Goal: Task Accomplishment & Management: Manage account settings

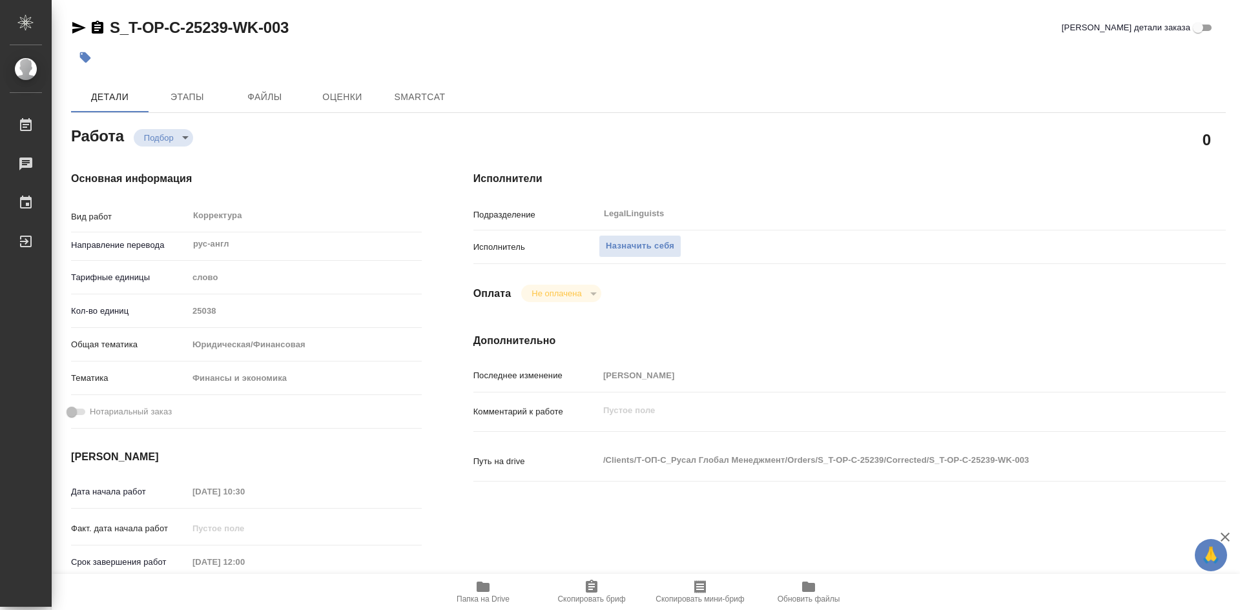
type textarea "x"
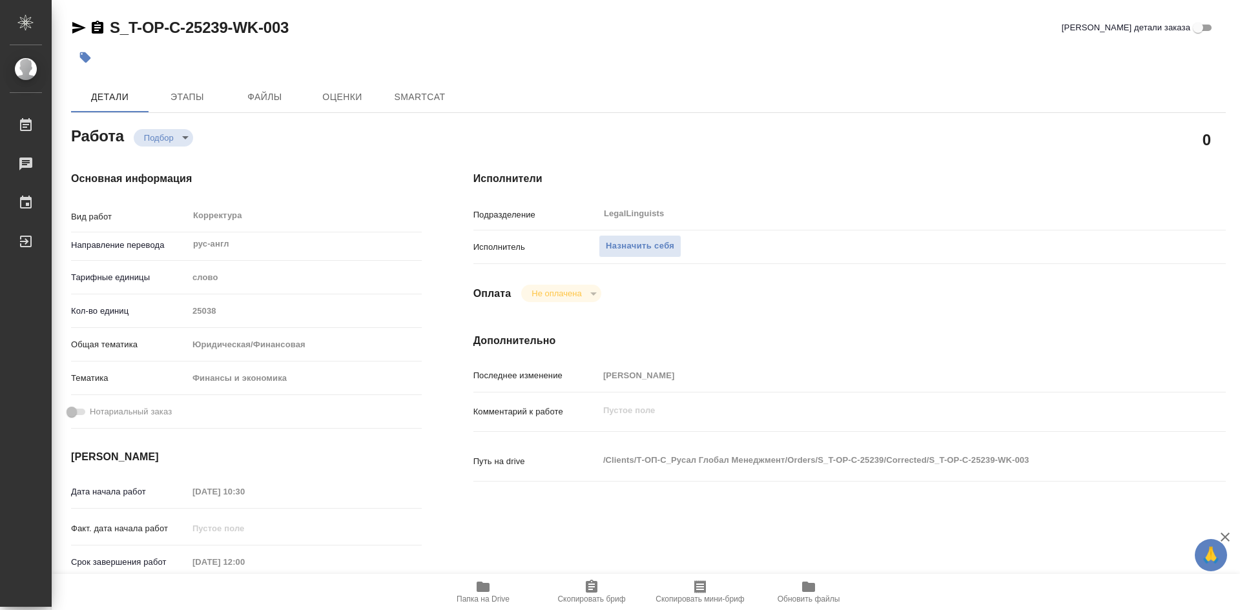
type textarea "x"
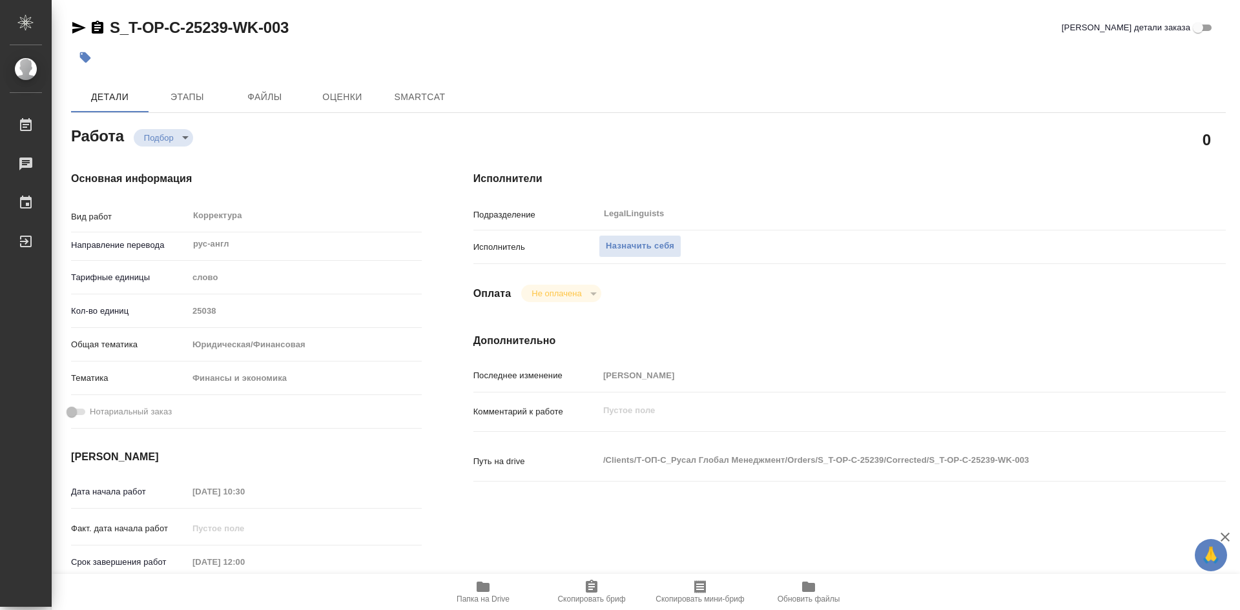
type textarea "x"
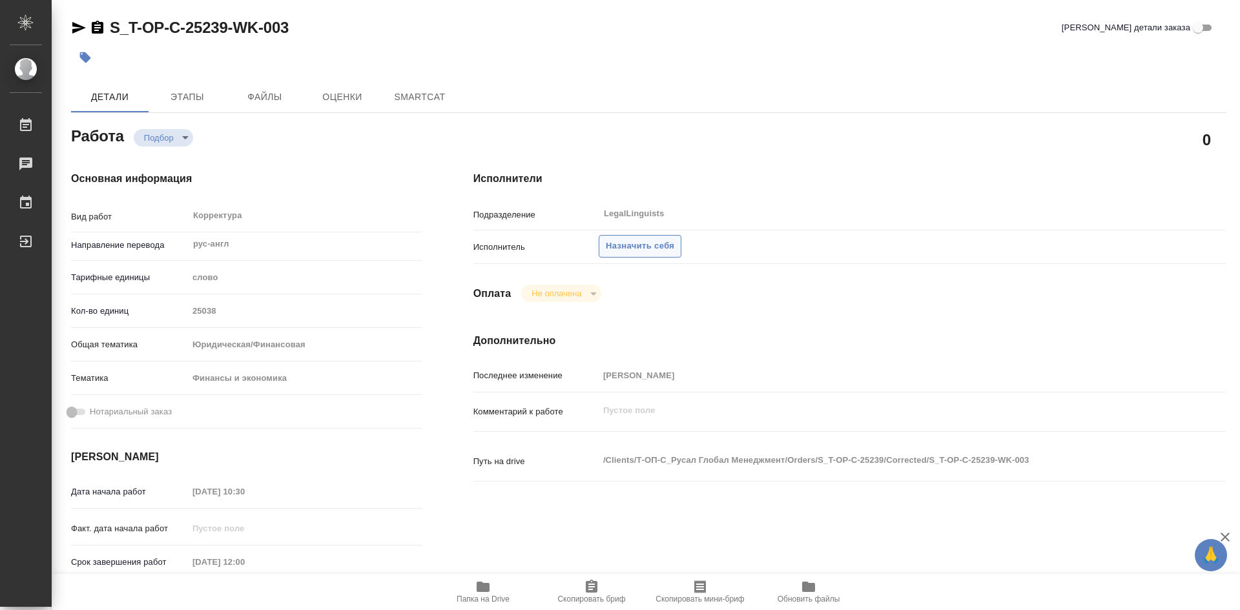
type textarea "x"
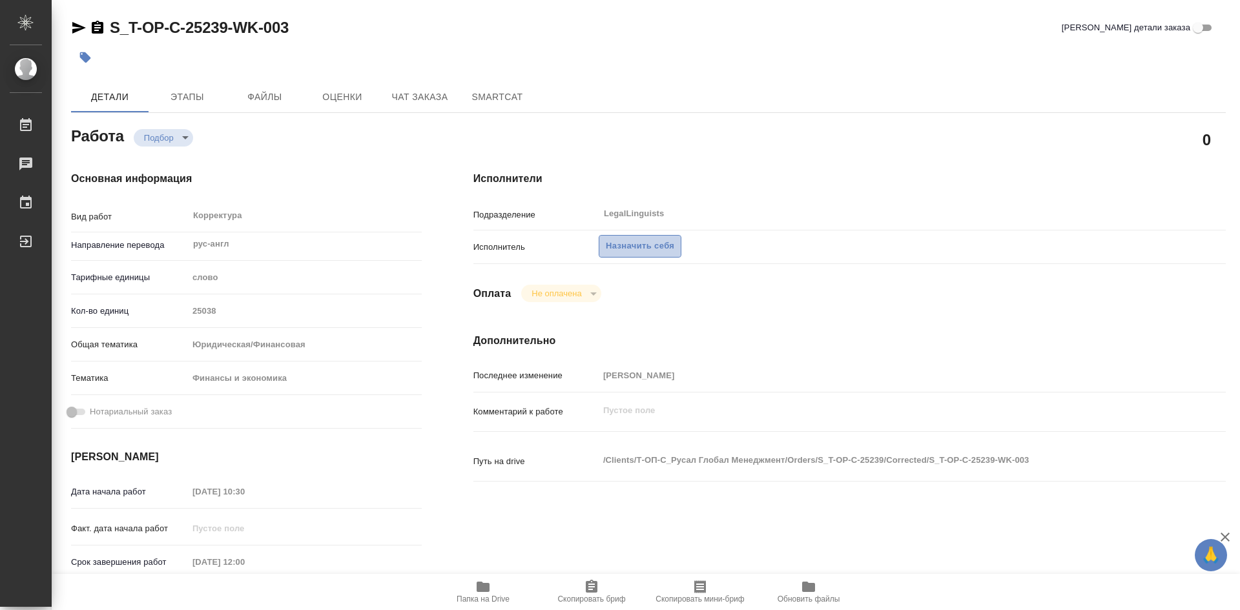
click at [629, 252] on span "Назначить себя" at bounding box center [640, 246] width 68 height 15
type textarea "x"
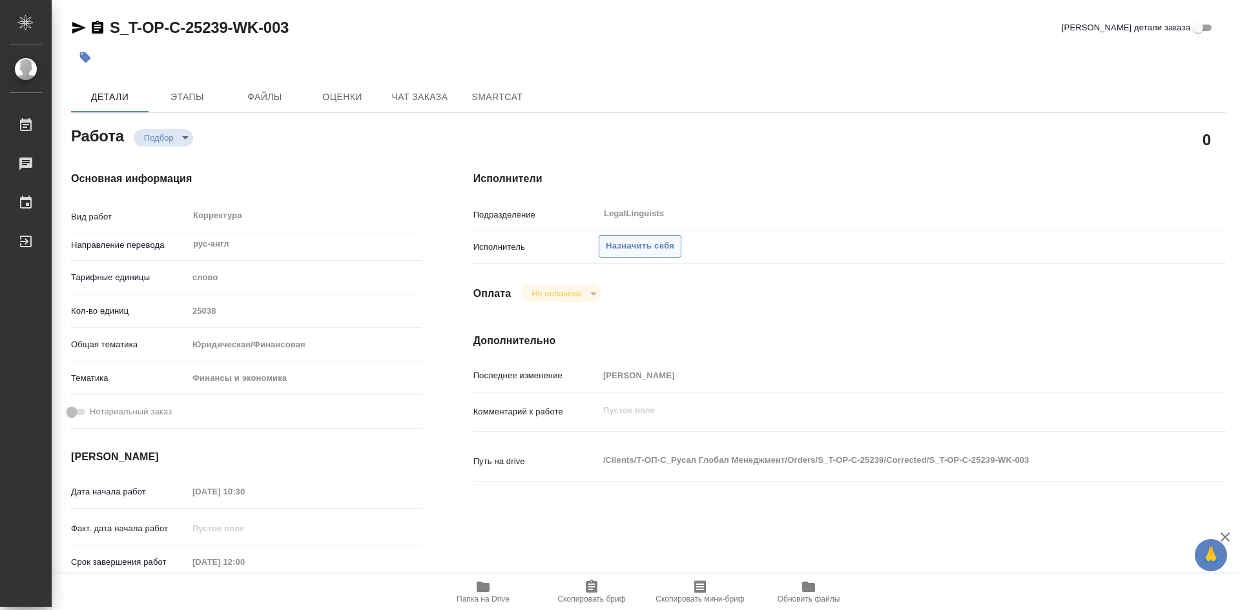
type textarea "x"
click at [635, 247] on span "Назначить себя" at bounding box center [640, 246] width 68 height 15
type textarea "x"
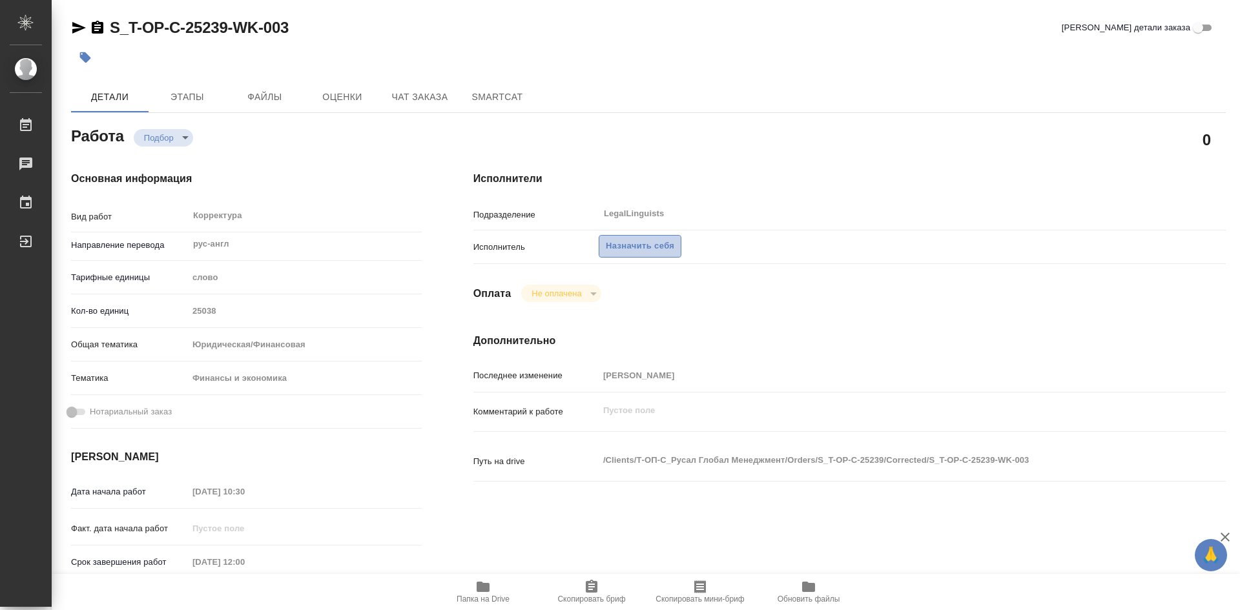
type textarea "x"
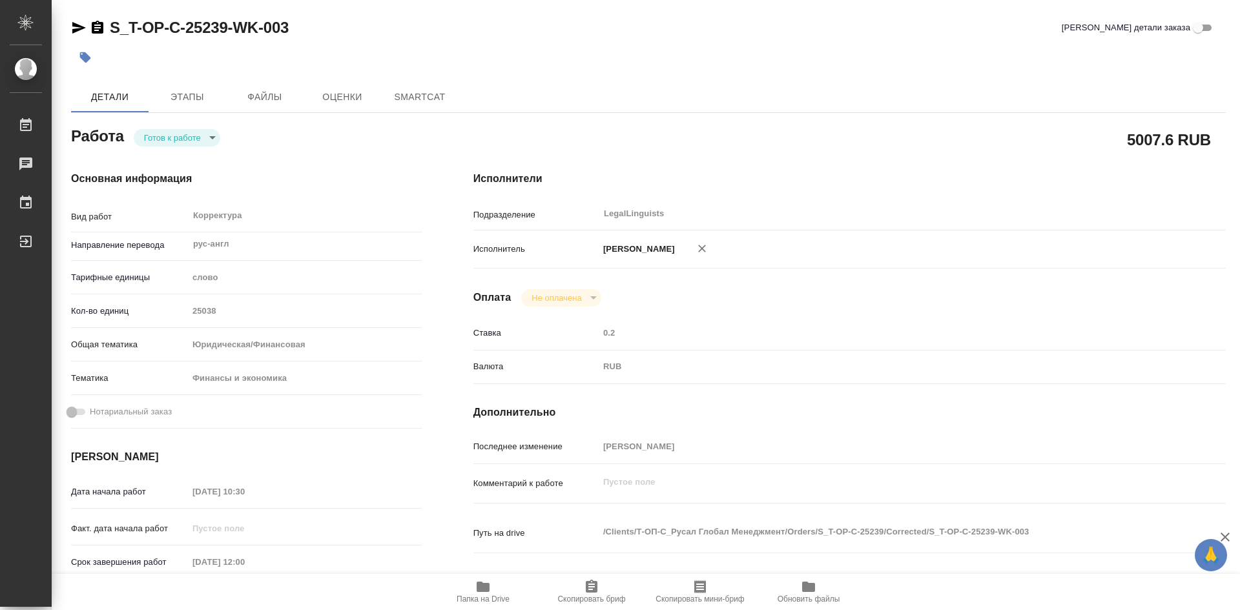
type textarea "x"
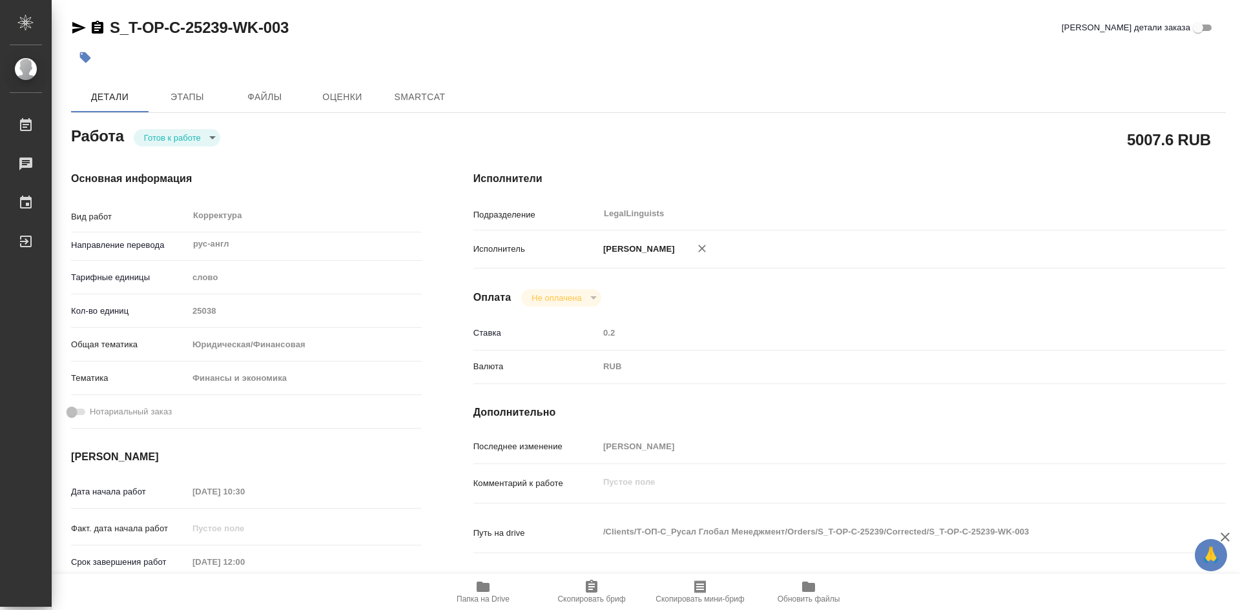
type textarea "x"
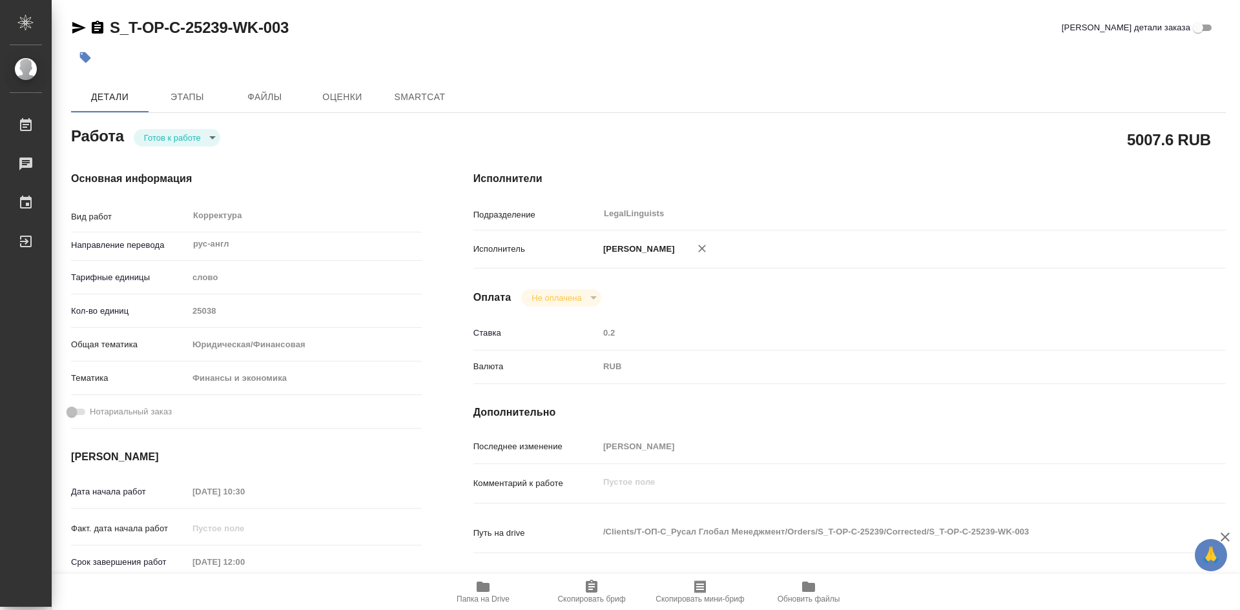
type textarea "x"
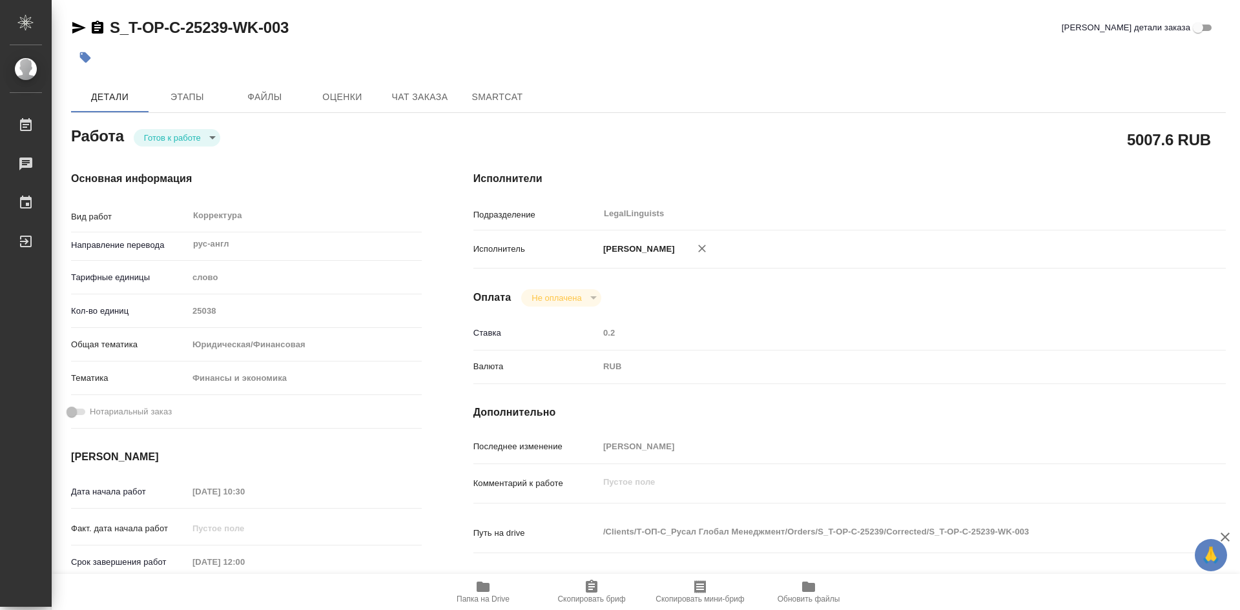
type textarea "x"
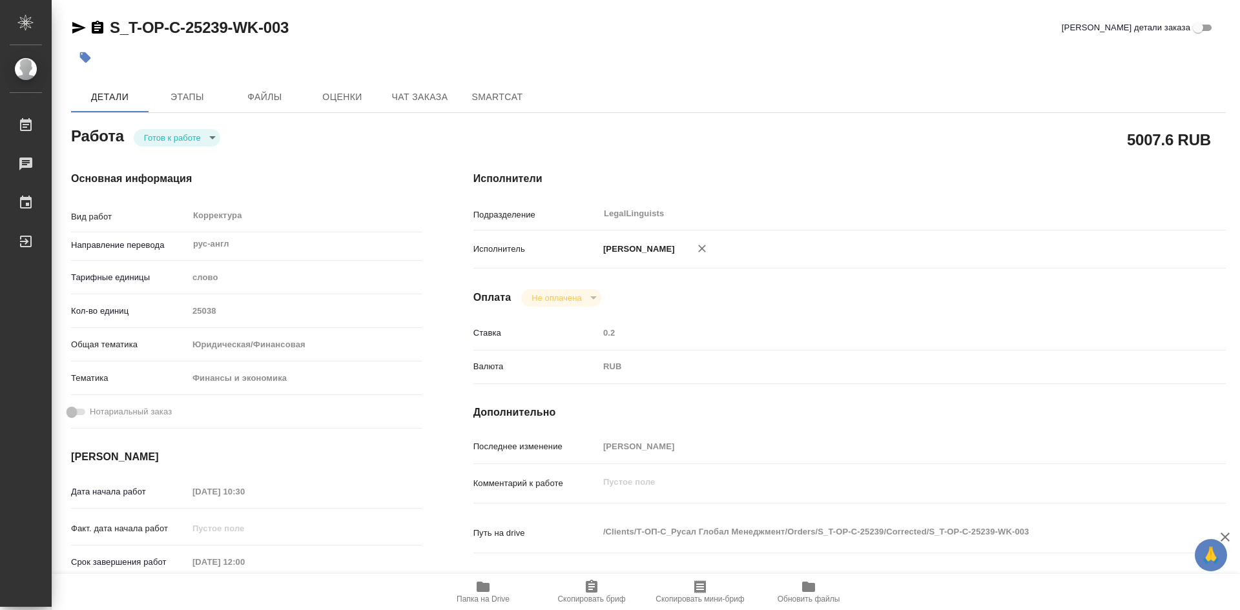
type textarea "x"
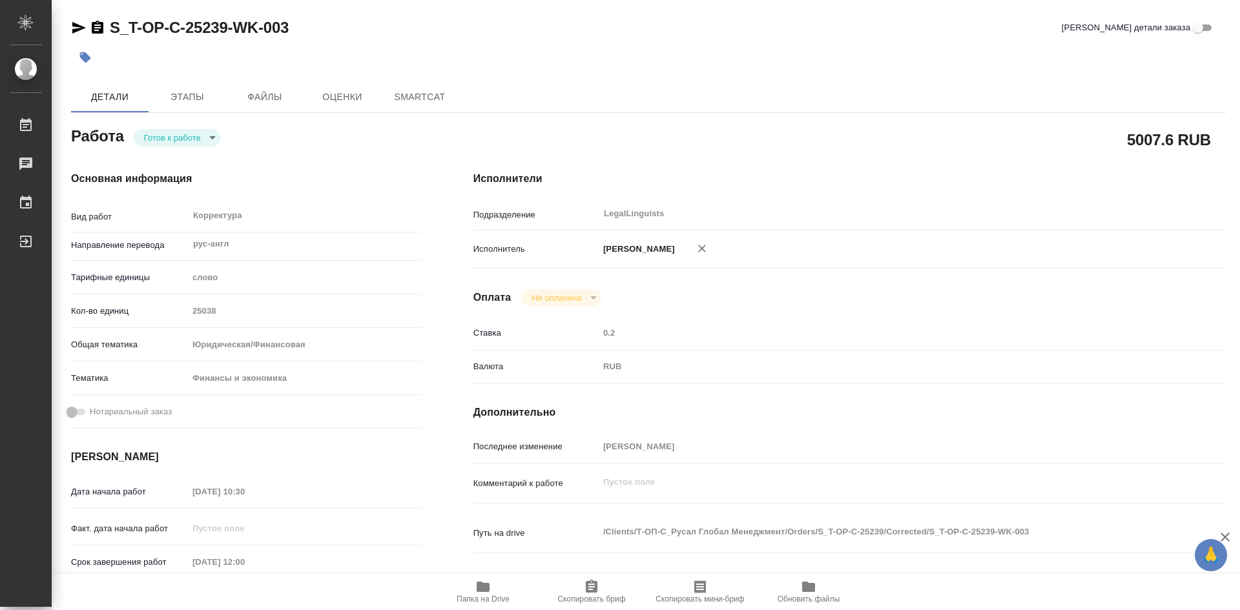
type textarea "x"
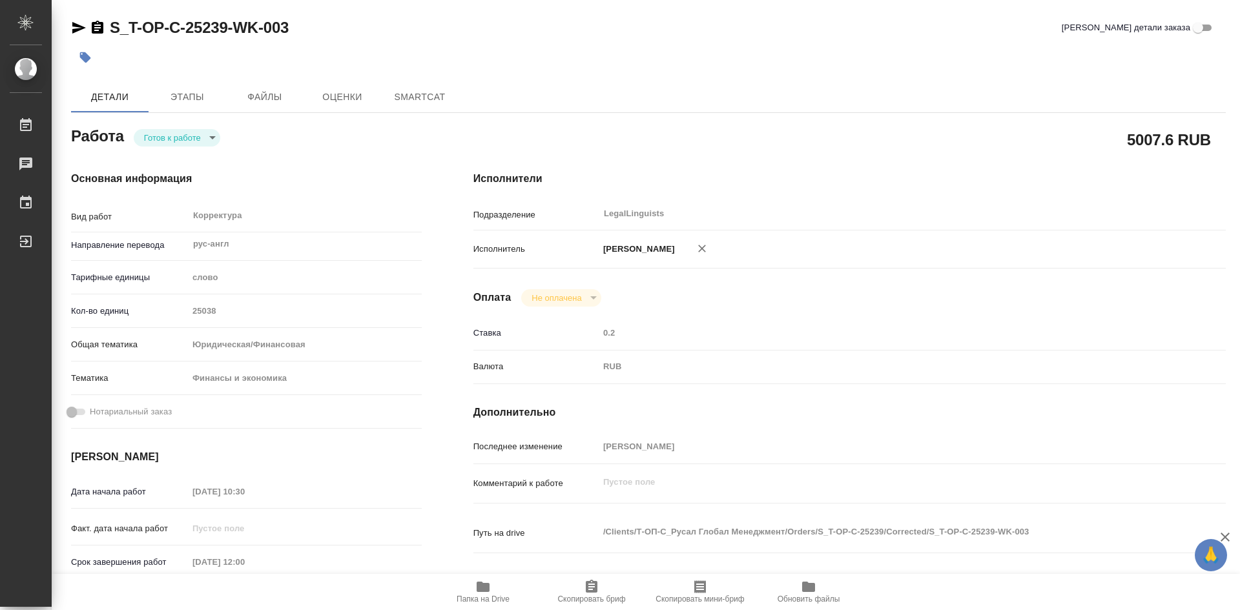
type textarea "x"
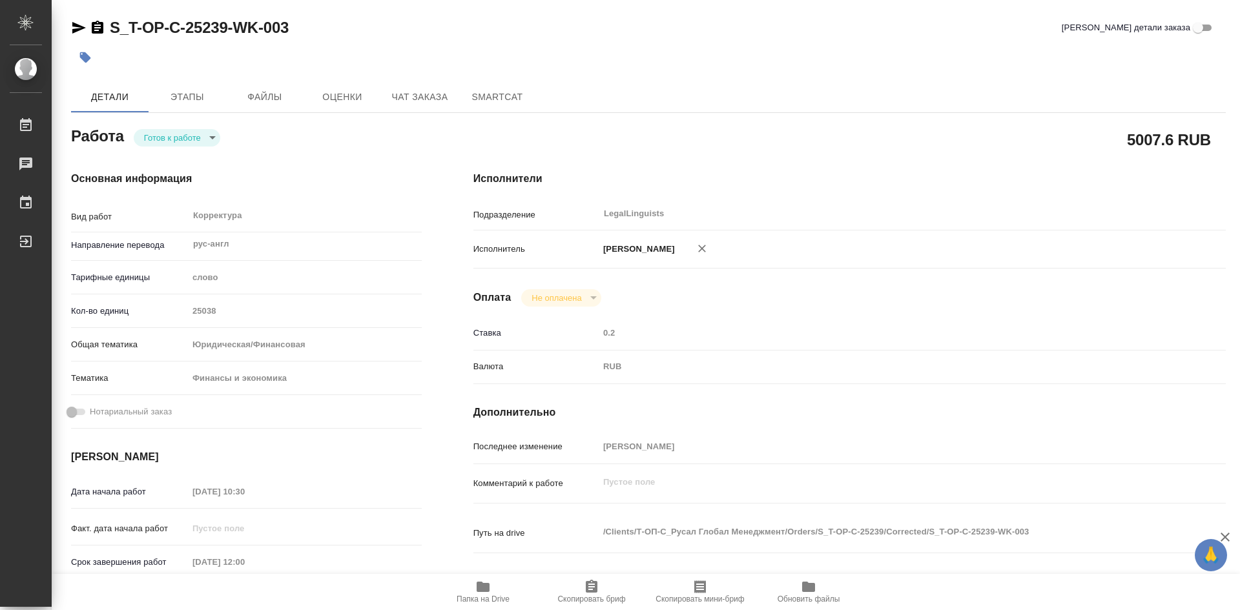
type textarea "x"
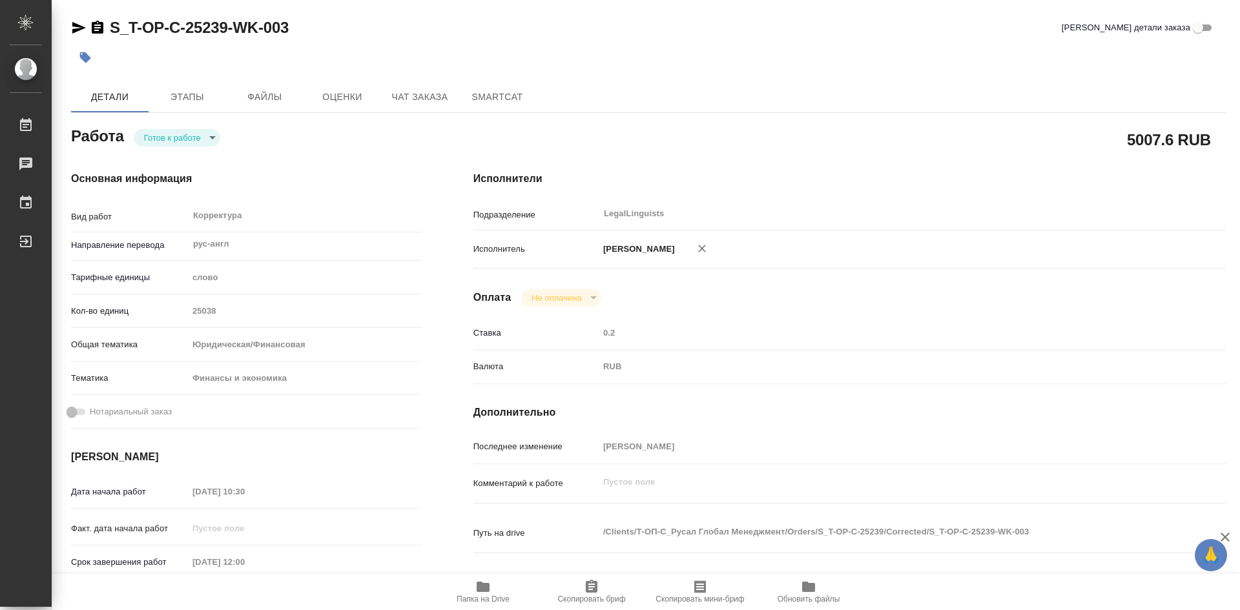
type textarea "x"
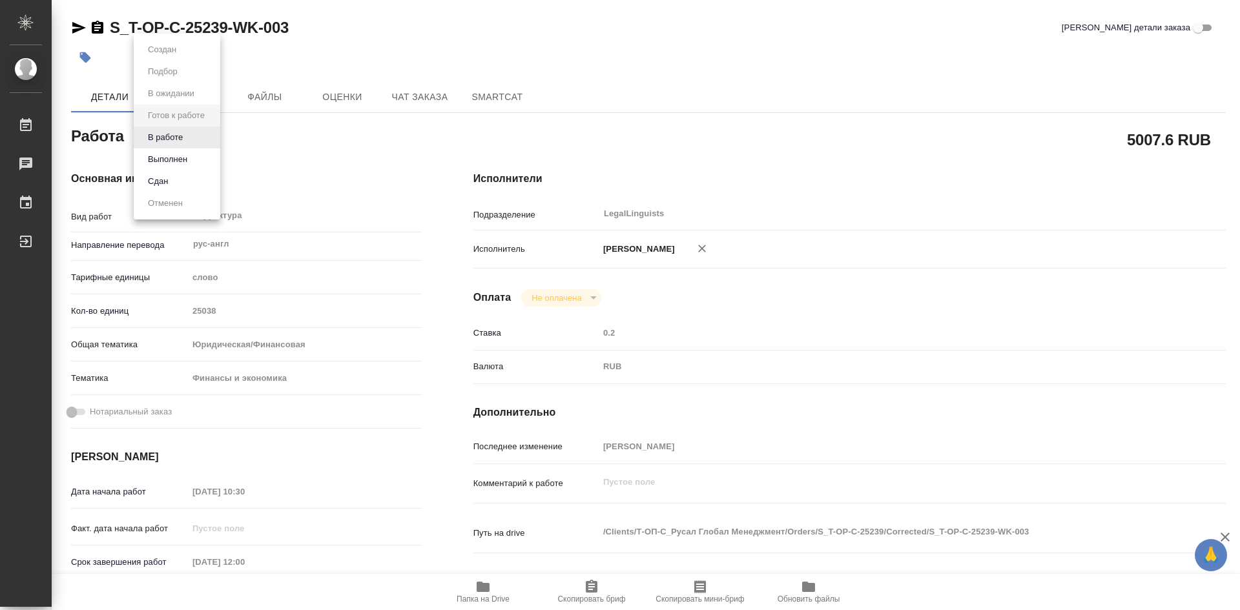
click at [209, 138] on body "🙏 .cls-1 fill:#fff; AWATERA Soldatenkova Tatyana Работы Чаты График Выйти S_T-O…" at bounding box center [620, 305] width 1240 height 610
type textarea "x"
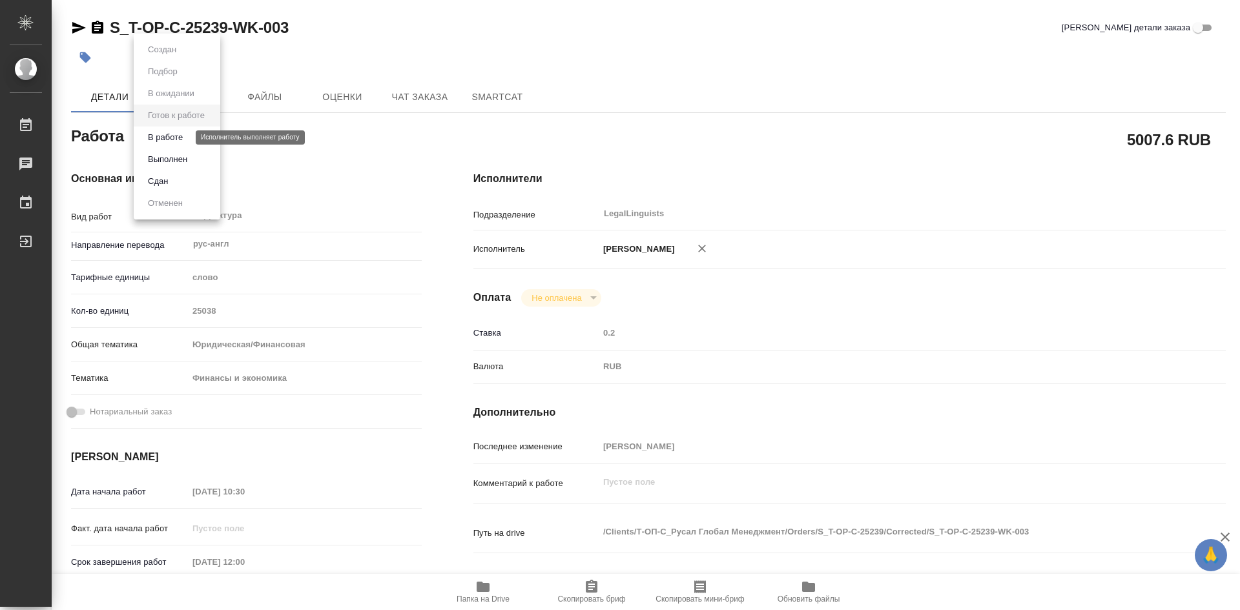
type textarea "x"
click at [186, 134] on button "В работе" at bounding box center [165, 137] width 43 height 14
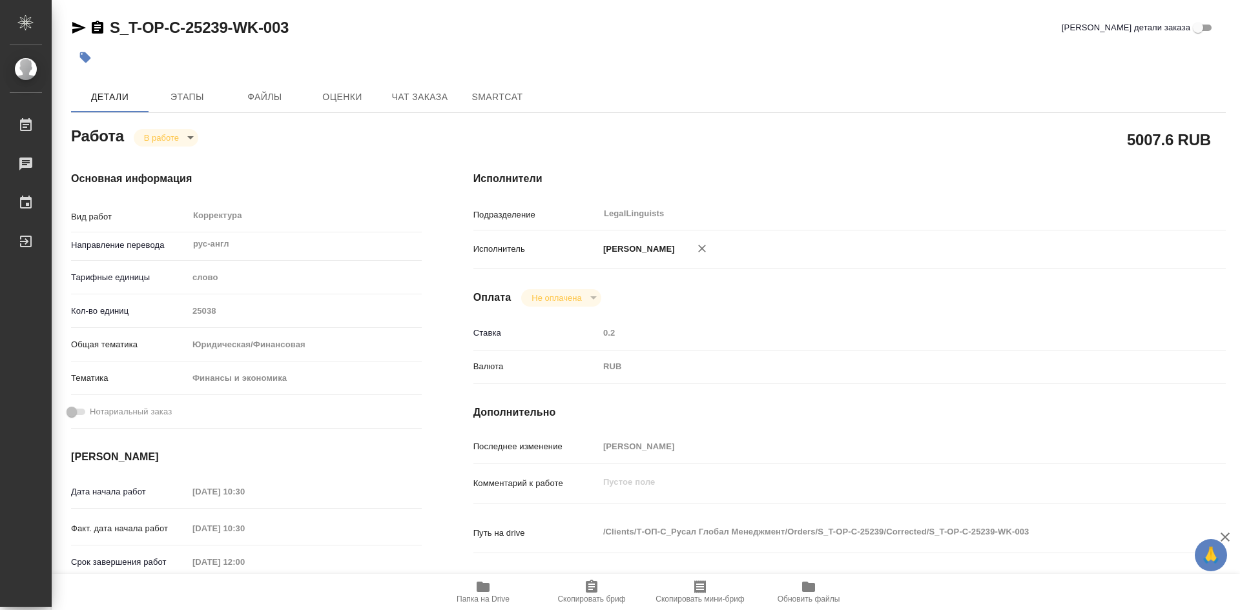
type textarea "x"
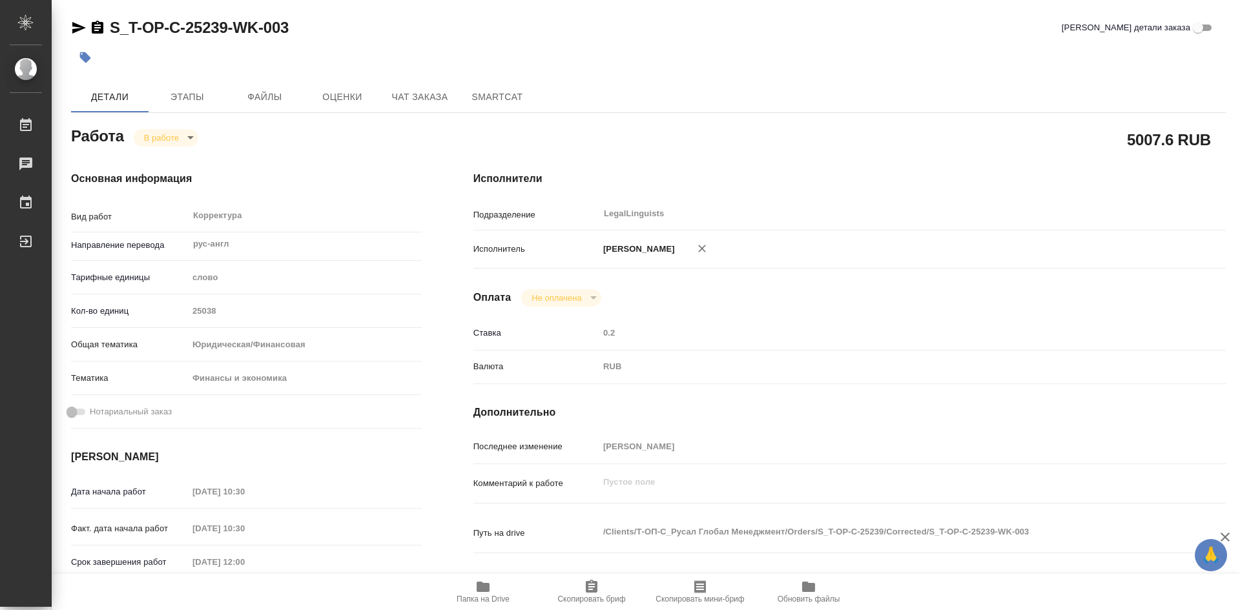
type textarea "x"
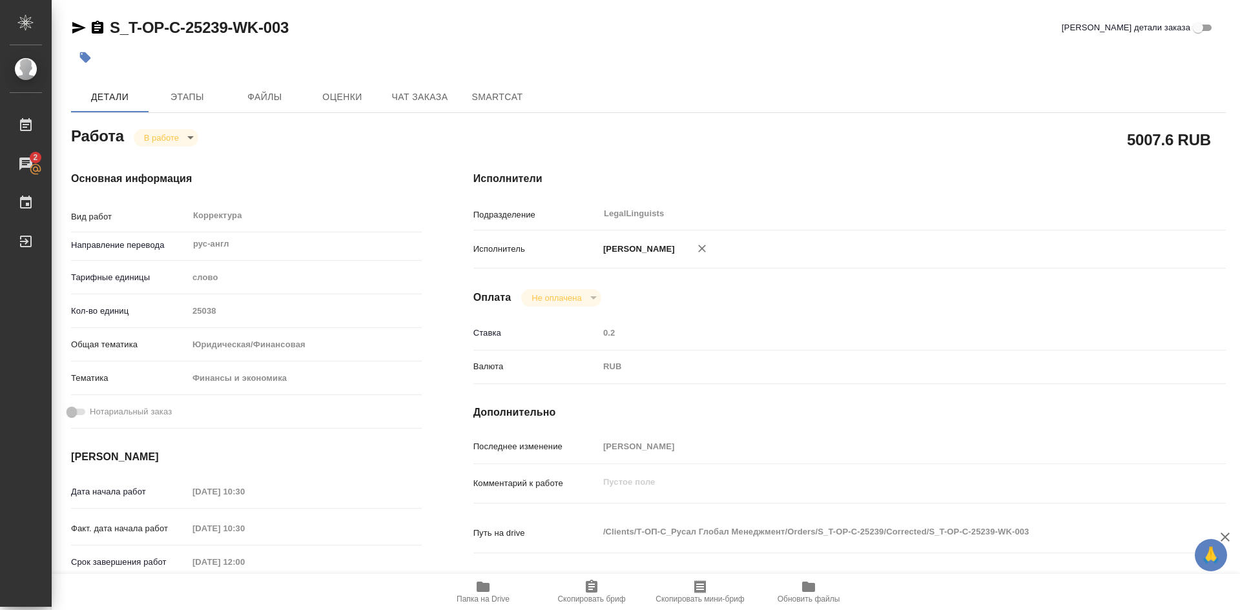
type textarea "x"
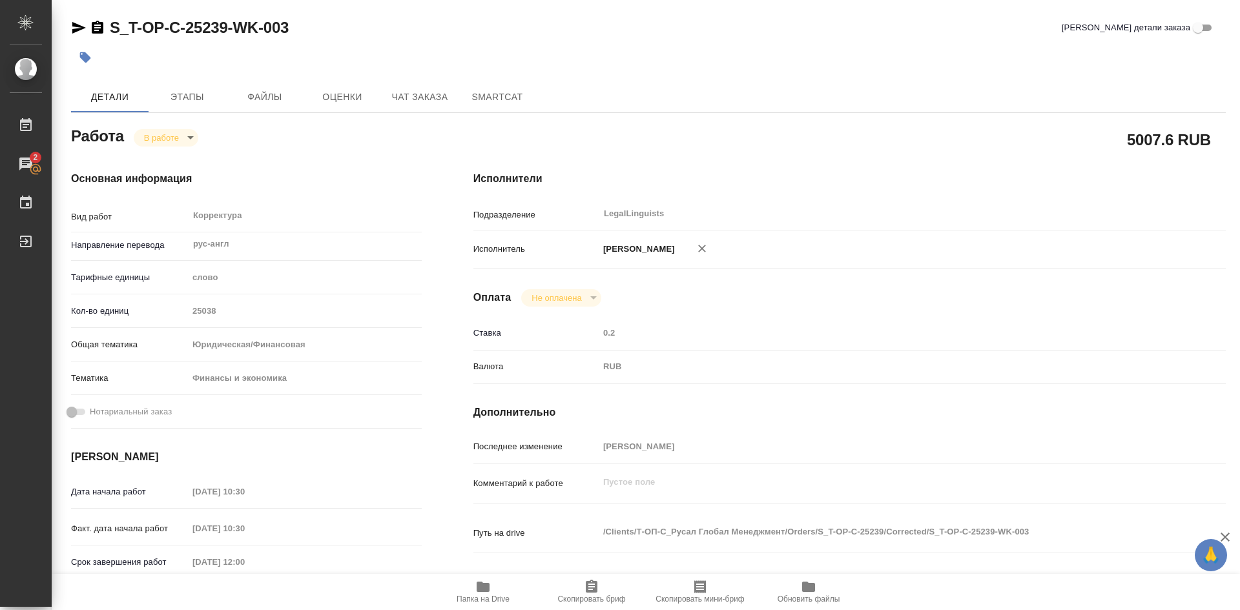
click at [592, 580] on icon "button" at bounding box center [592, 586] width 12 height 13
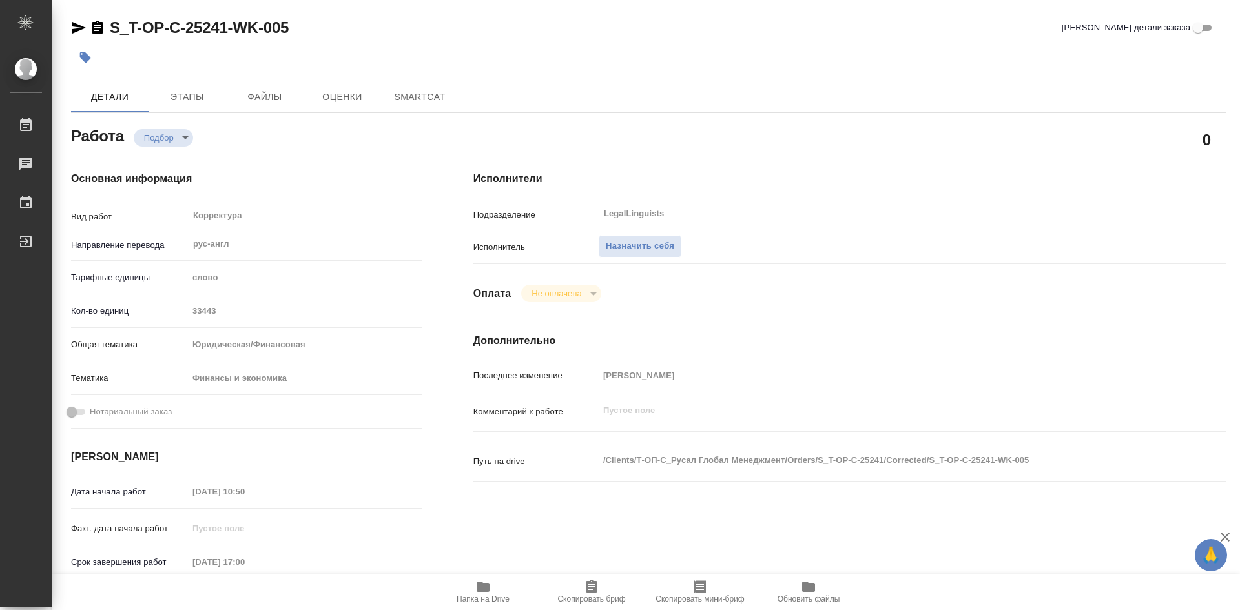
type textarea "x"
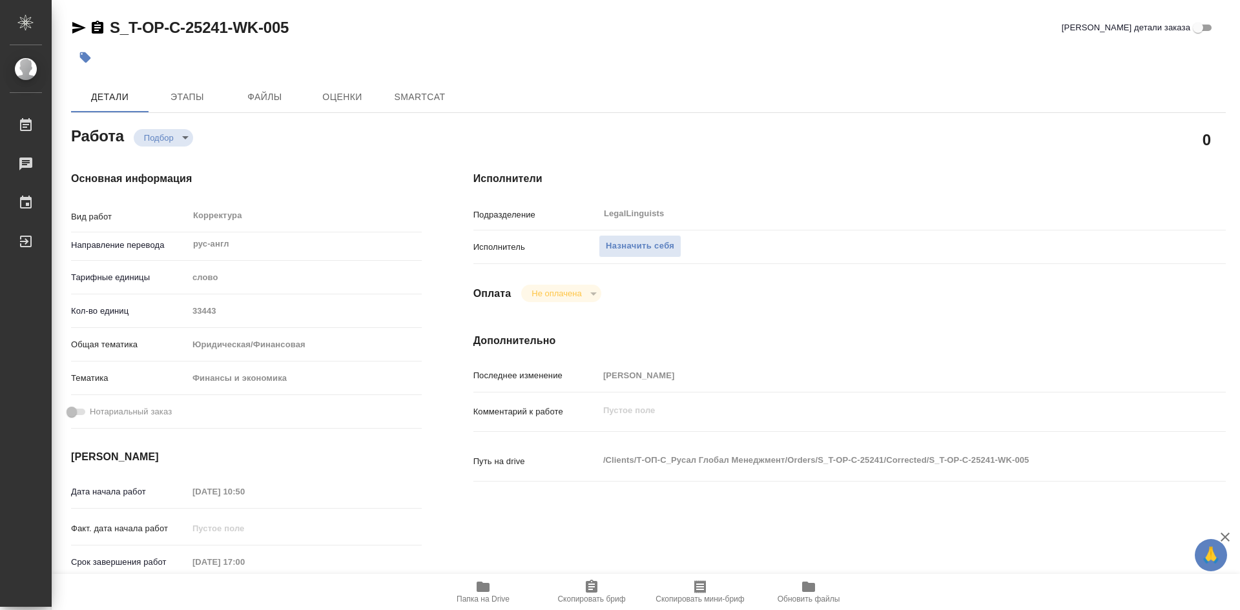
type textarea "x"
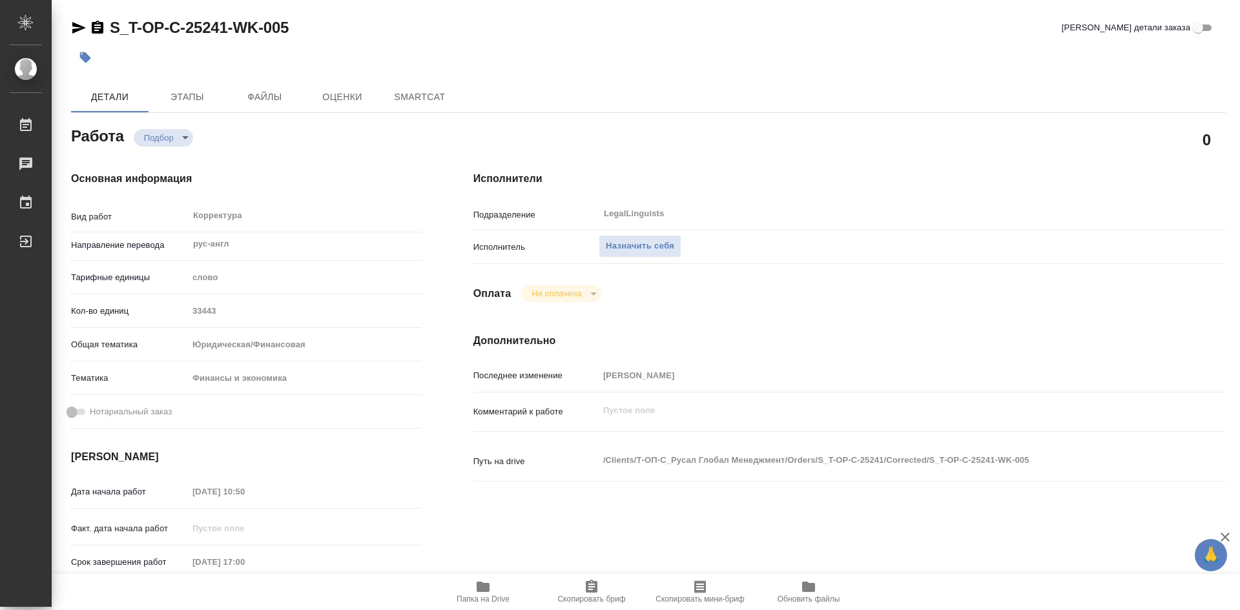
type textarea "x"
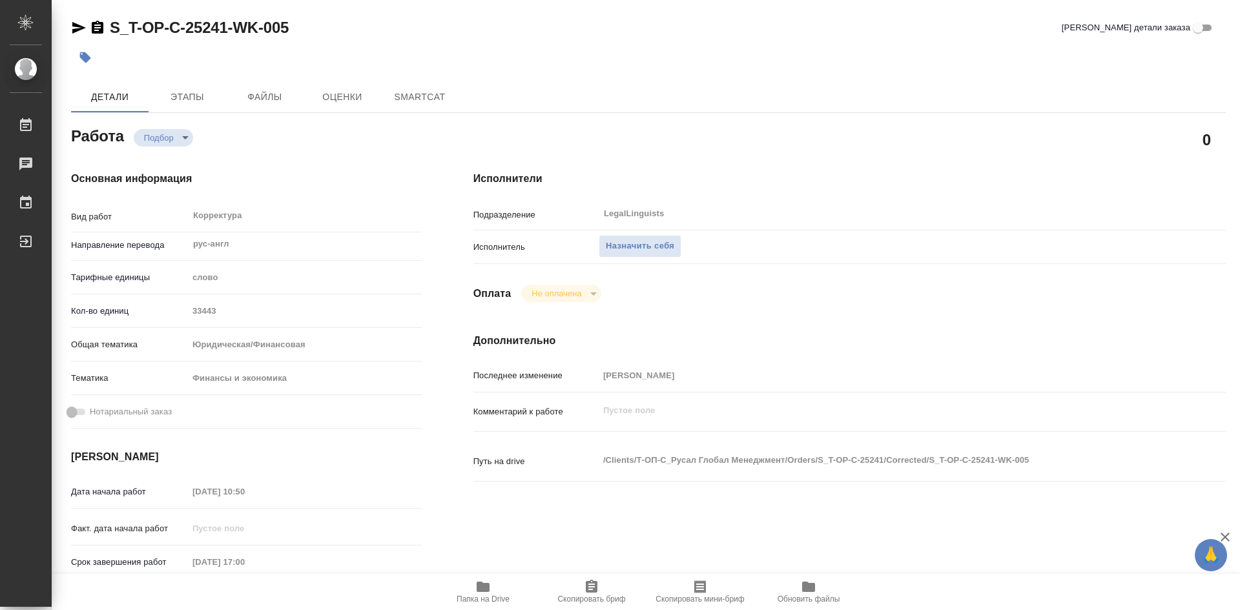
type textarea "x"
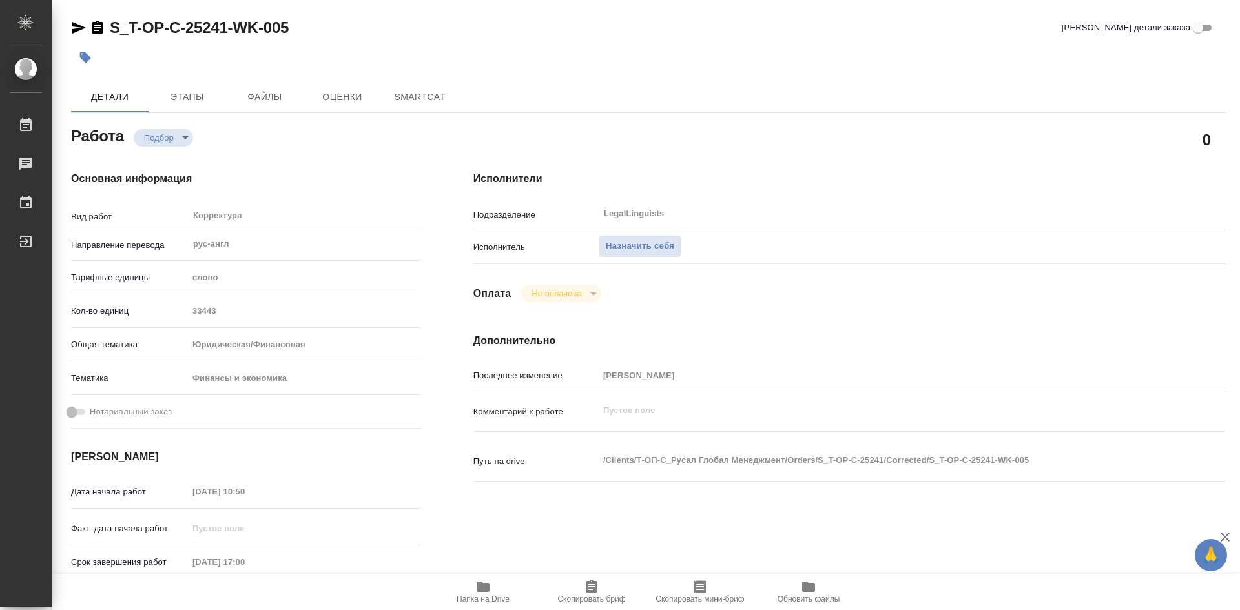
type textarea "x"
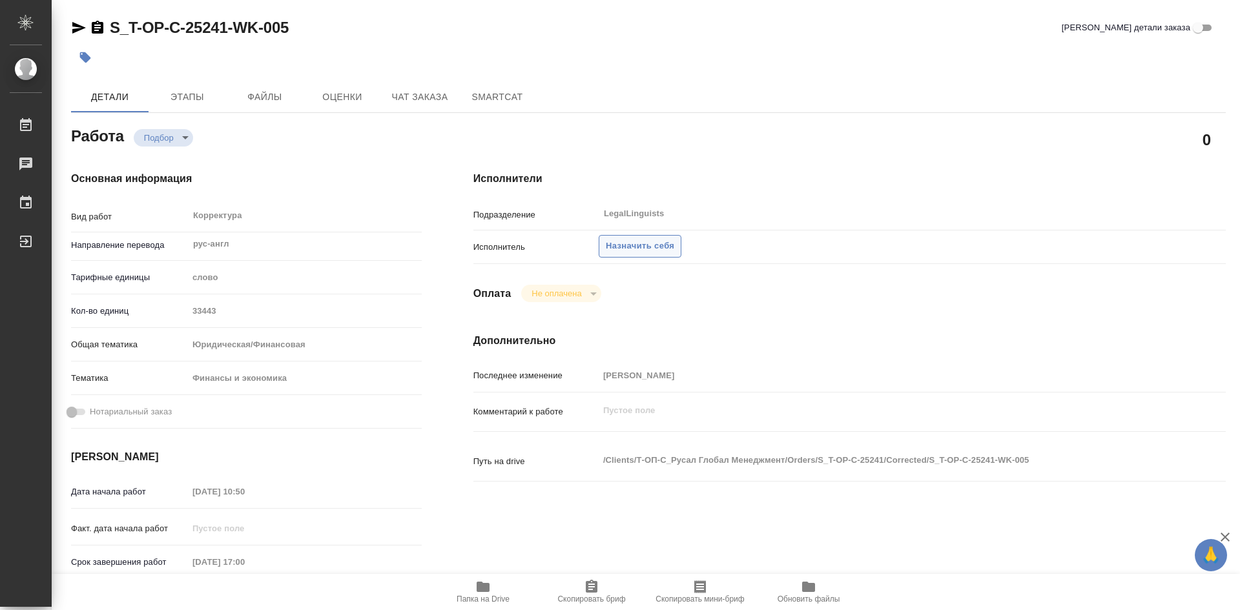
type textarea "x"
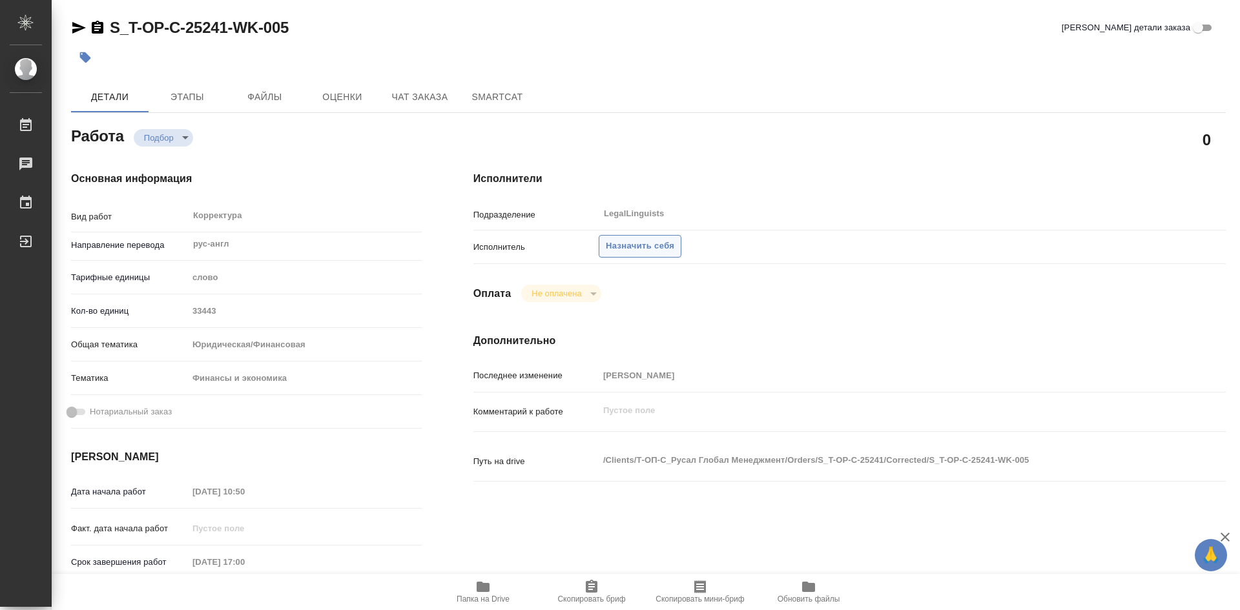
type textarea "x"
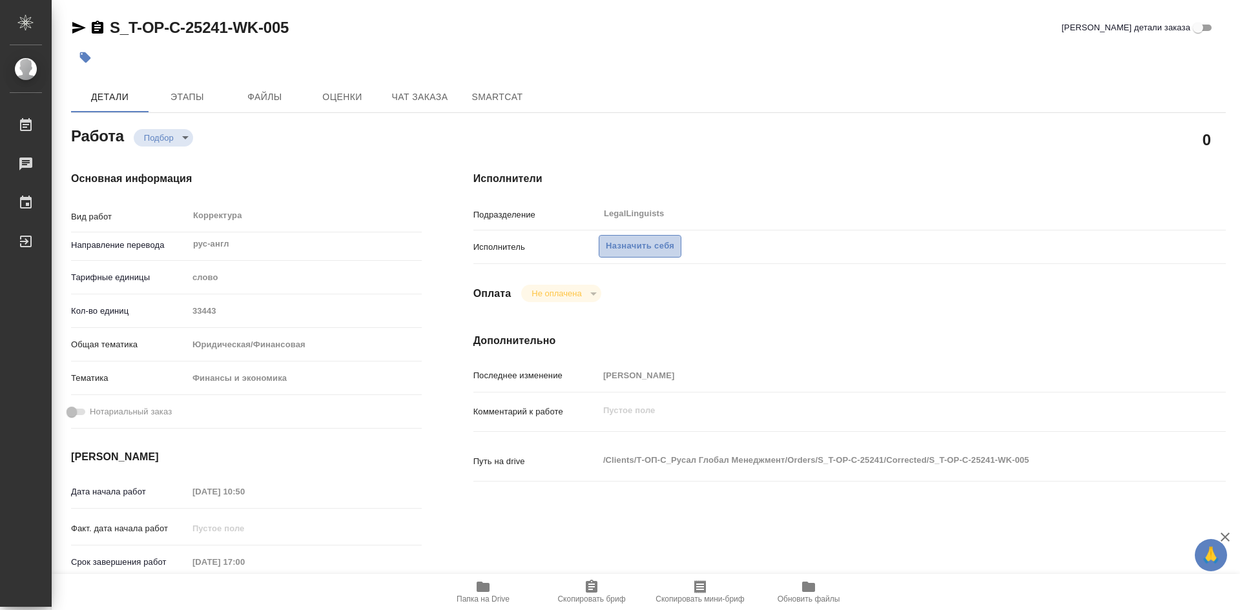
click at [647, 248] on span "Назначить себя" at bounding box center [640, 246] width 68 height 15
type textarea "x"
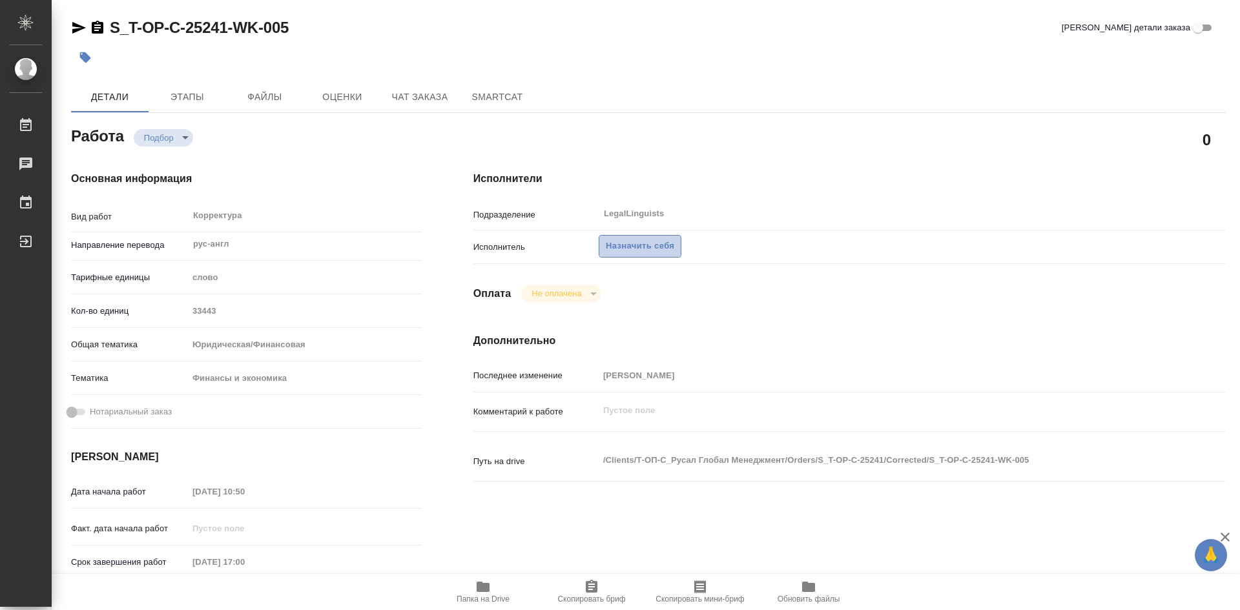
type textarea "x"
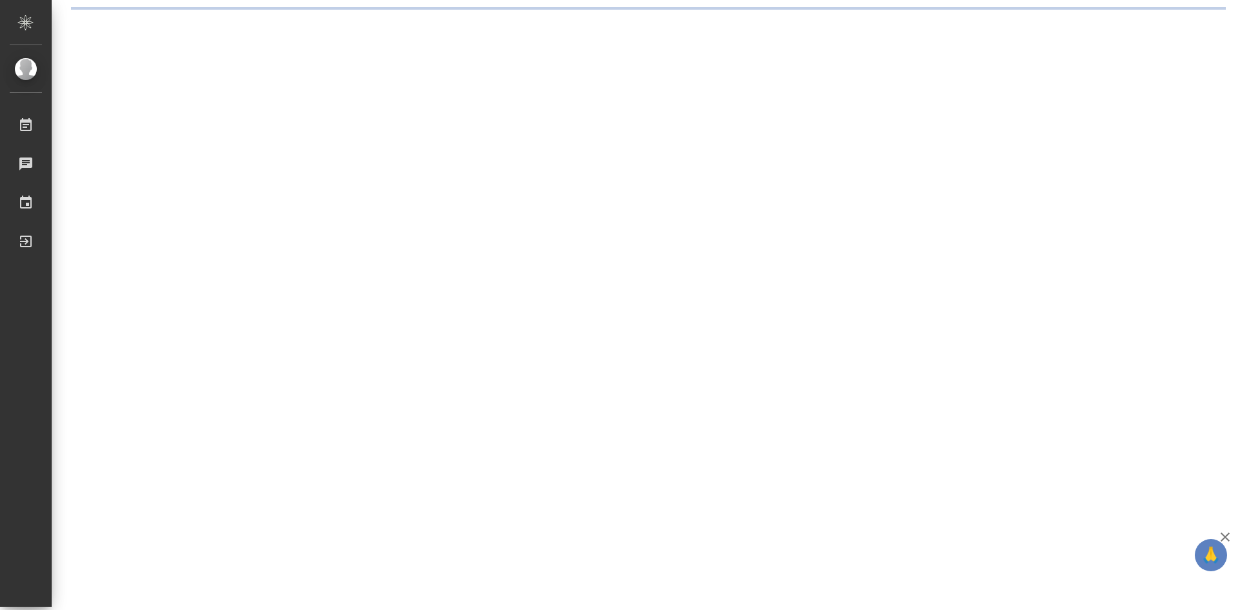
click at [807, 247] on div ".cls-1 fill:#fff; AWATERA [PERSON_NAME] Чаты График Выйти" at bounding box center [620, 305] width 1240 height 610
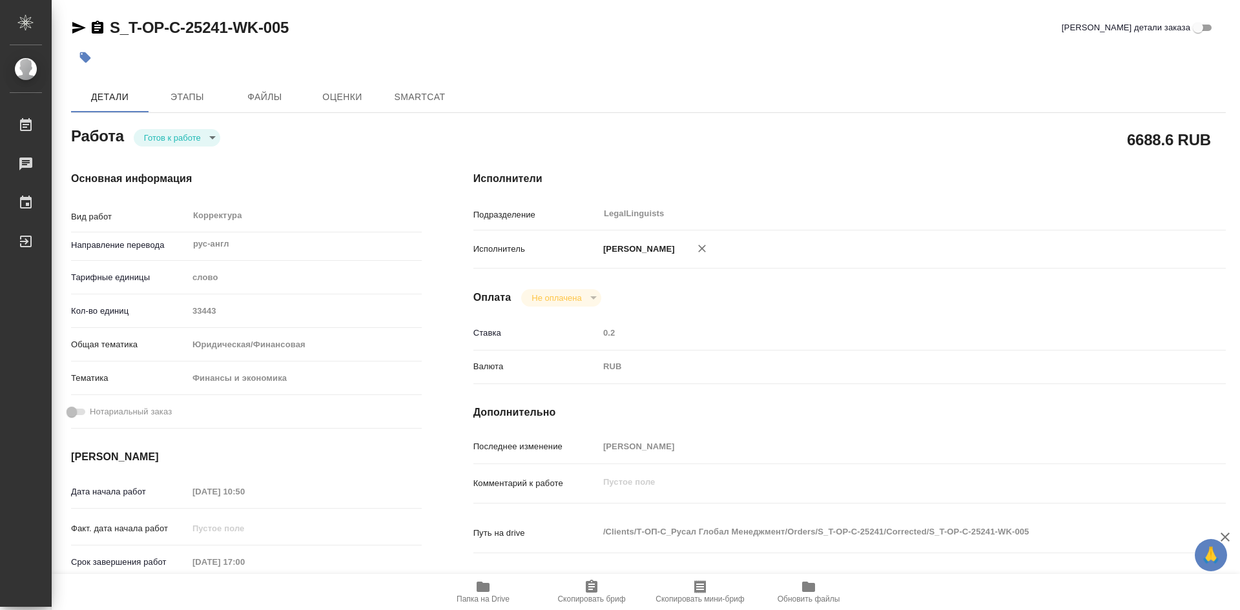
type textarea "x"
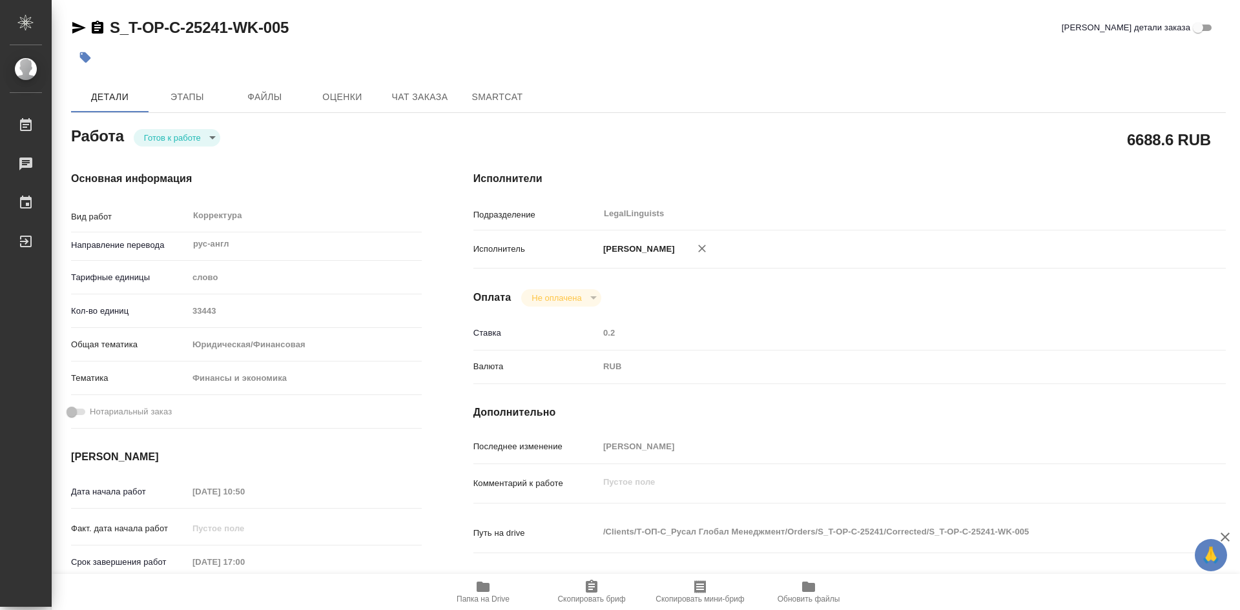
type textarea "x"
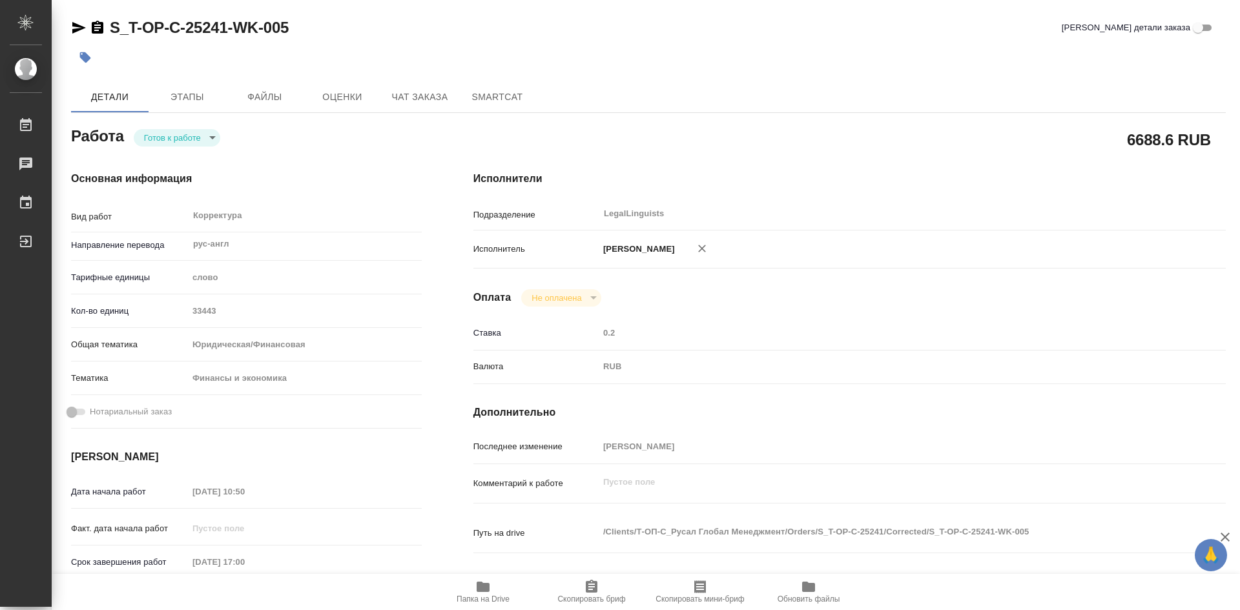
type textarea "x"
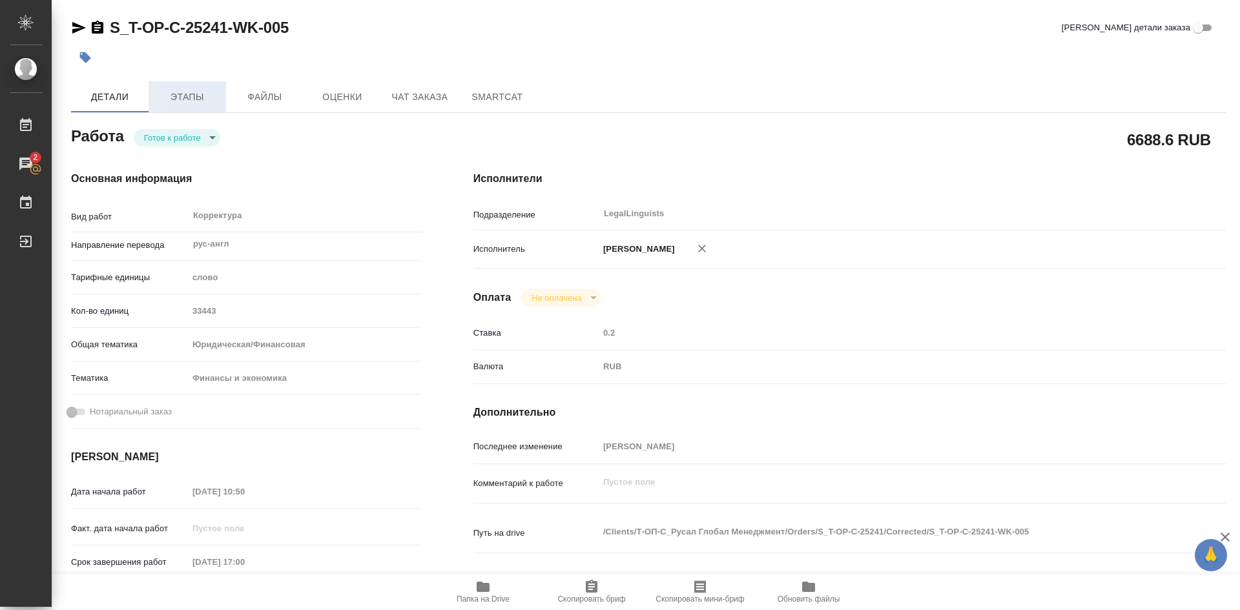
click at [190, 100] on span "Этапы" at bounding box center [187, 97] width 62 height 16
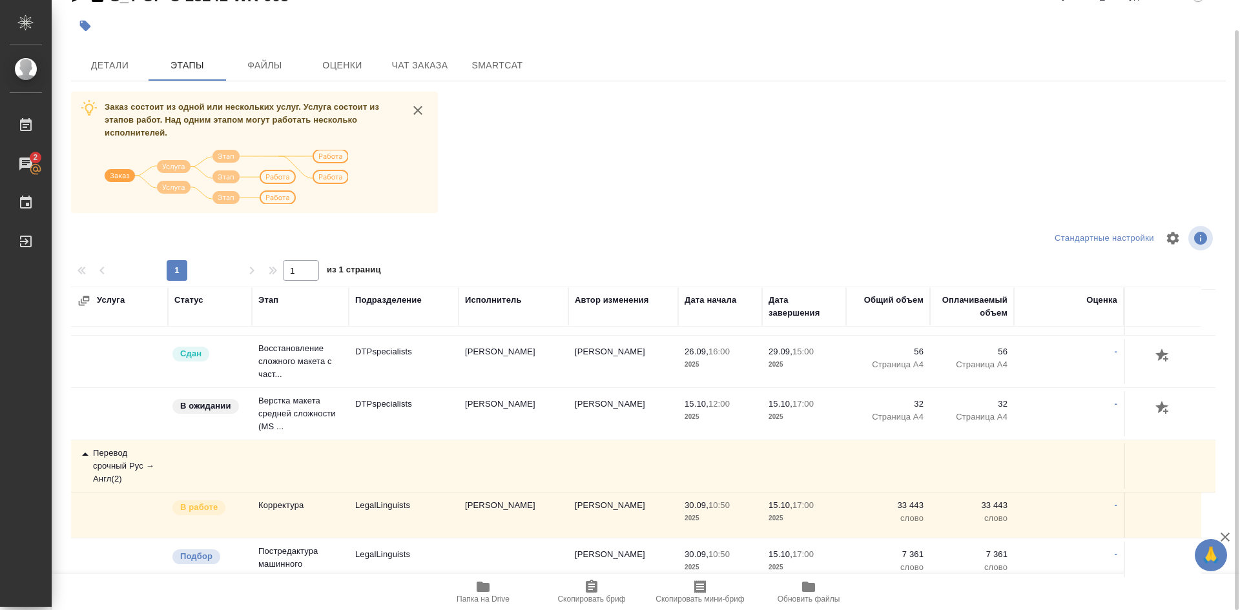
scroll to position [156, 0]
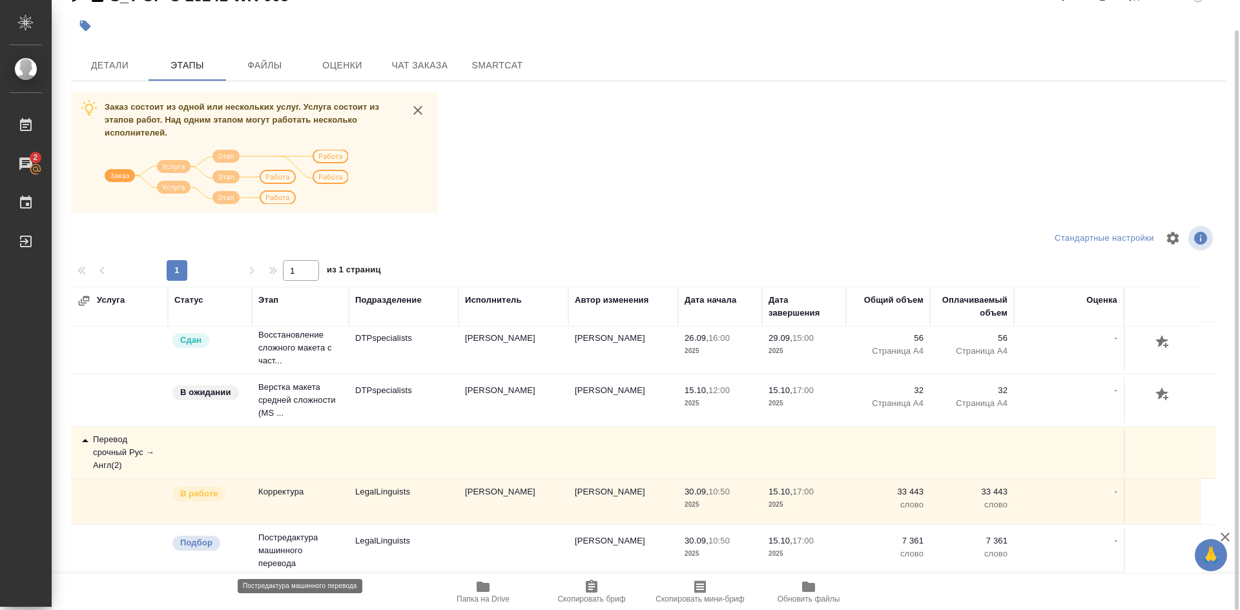
click at [289, 551] on p "Постредактура машинного перевода" at bounding box center [300, 550] width 84 height 39
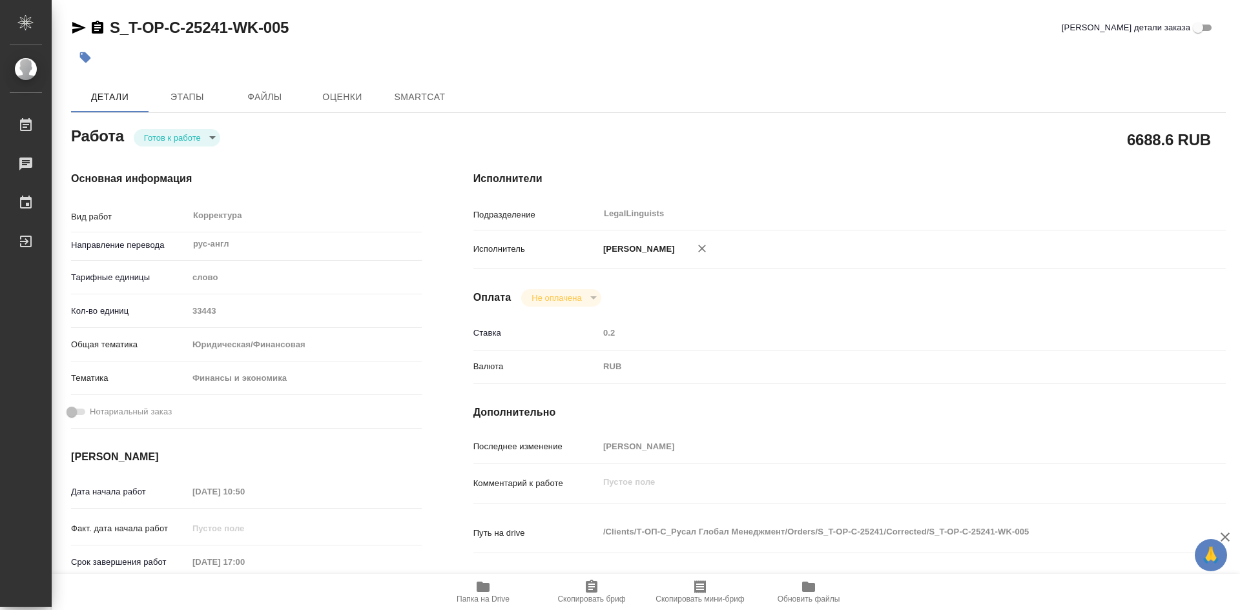
type textarea "x"
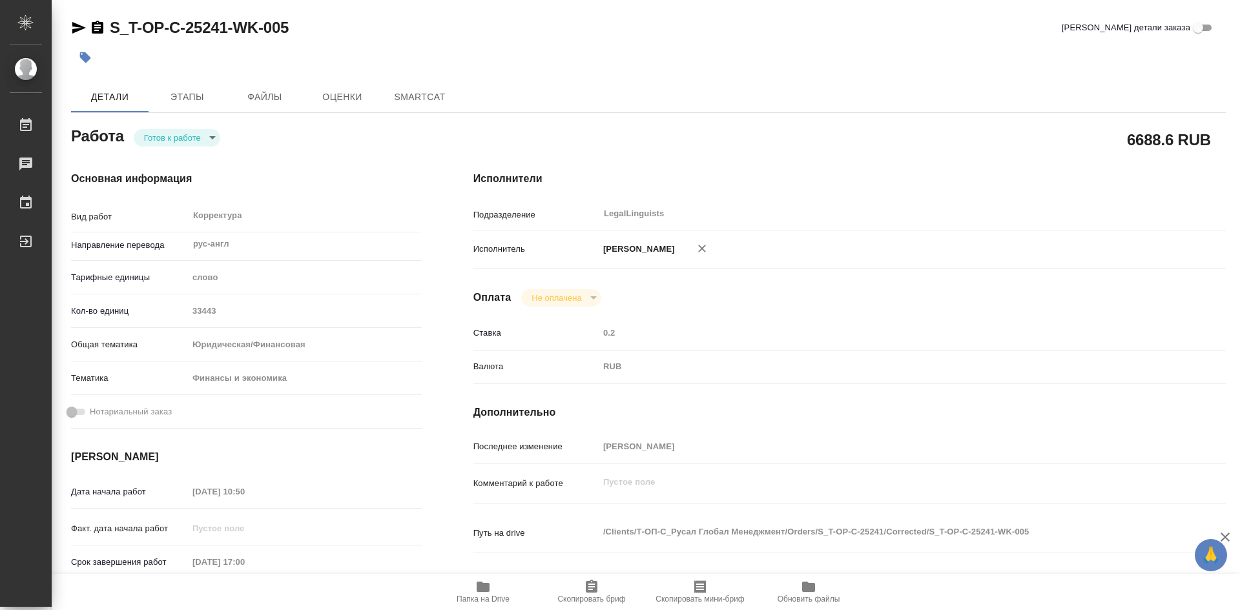
type textarea "x"
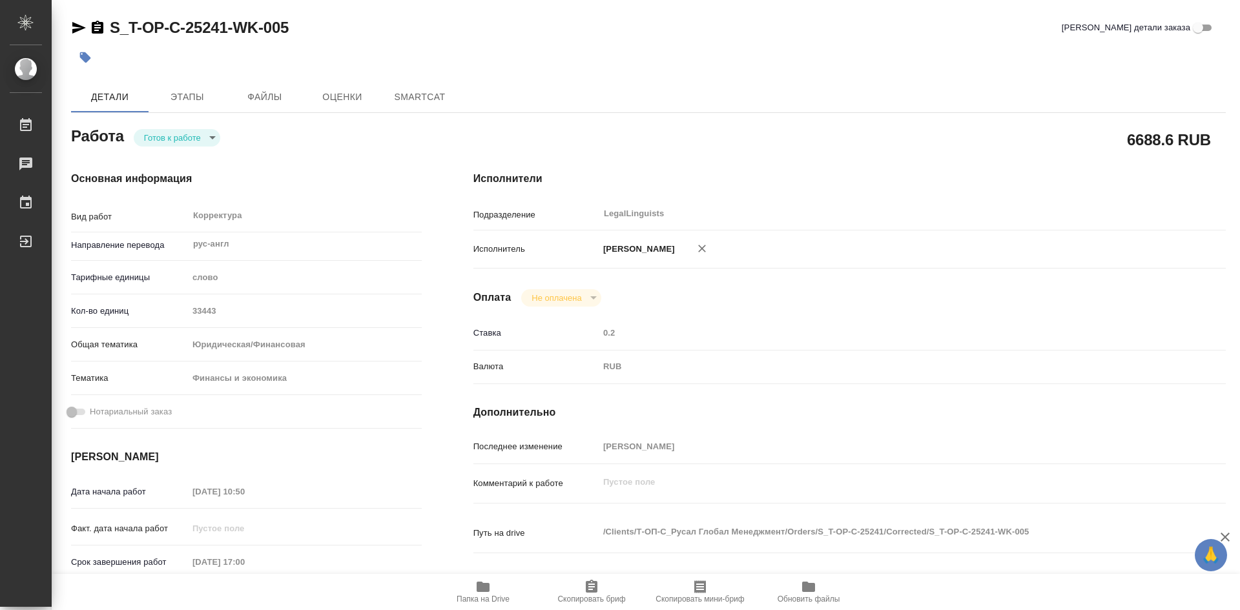
type textarea "x"
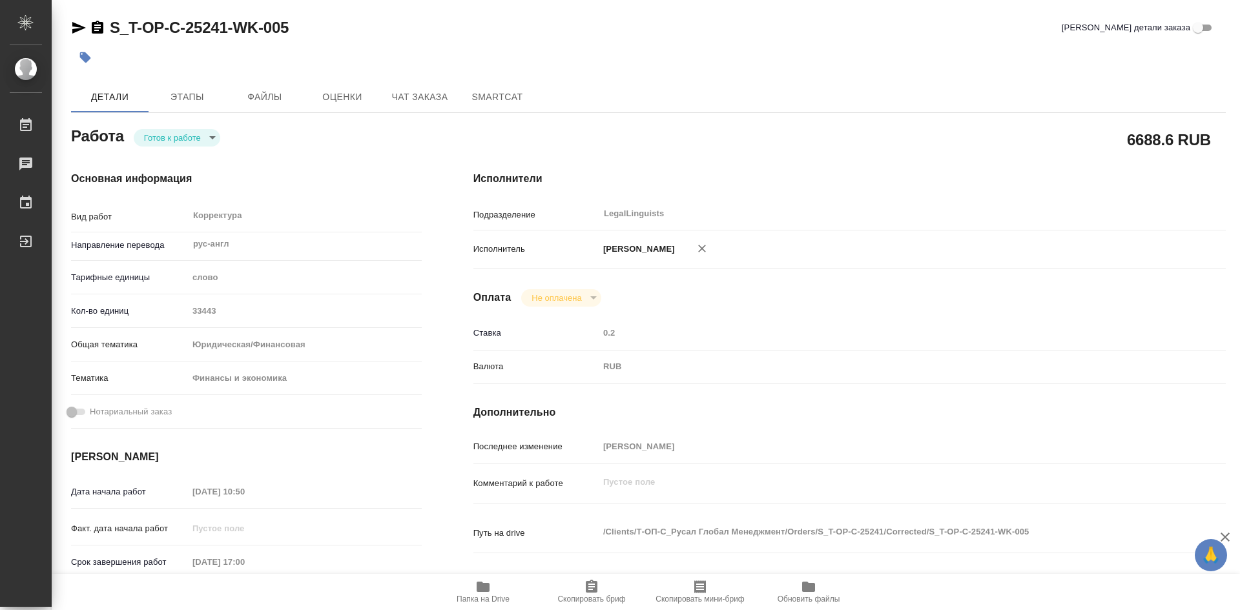
type textarea "x"
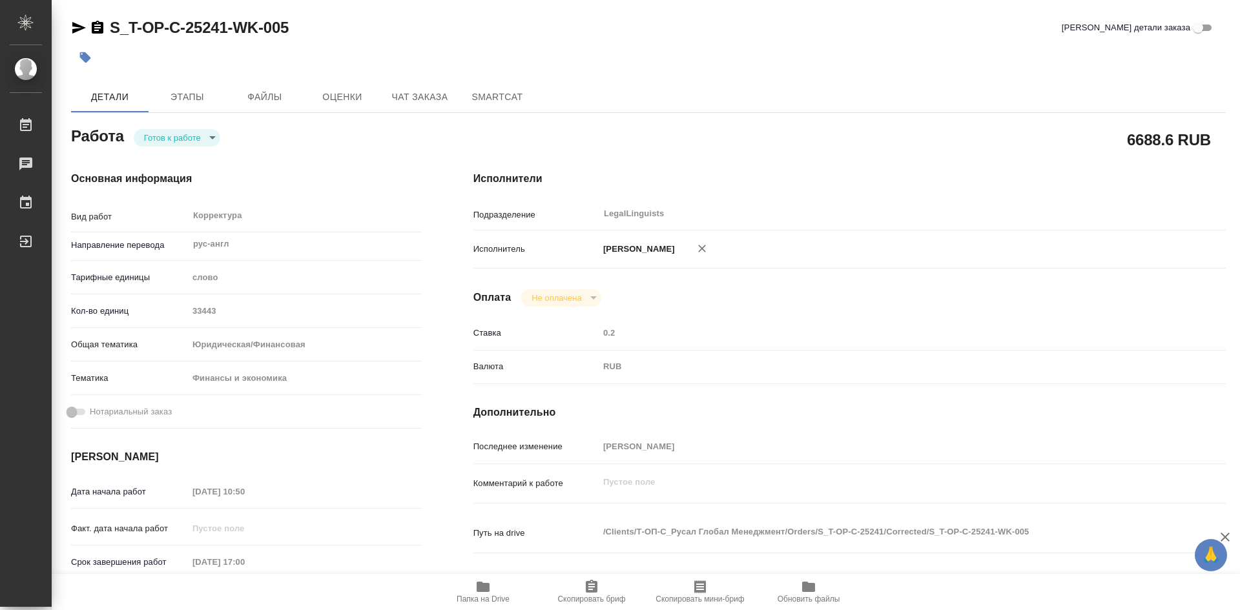
type textarea "x"
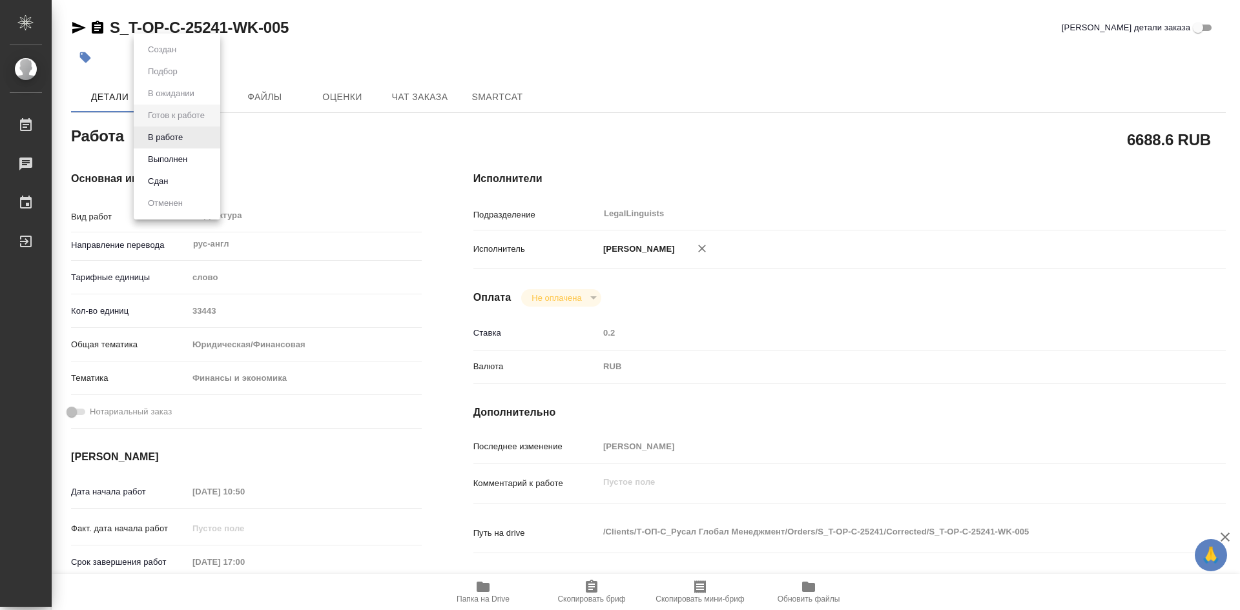
click at [216, 139] on body "🙏 .cls-1 fill:#fff; AWATERA Soldatenkova Tatyana Работы Чаты График Выйти S_T-O…" at bounding box center [620, 305] width 1240 height 610
type textarea "x"
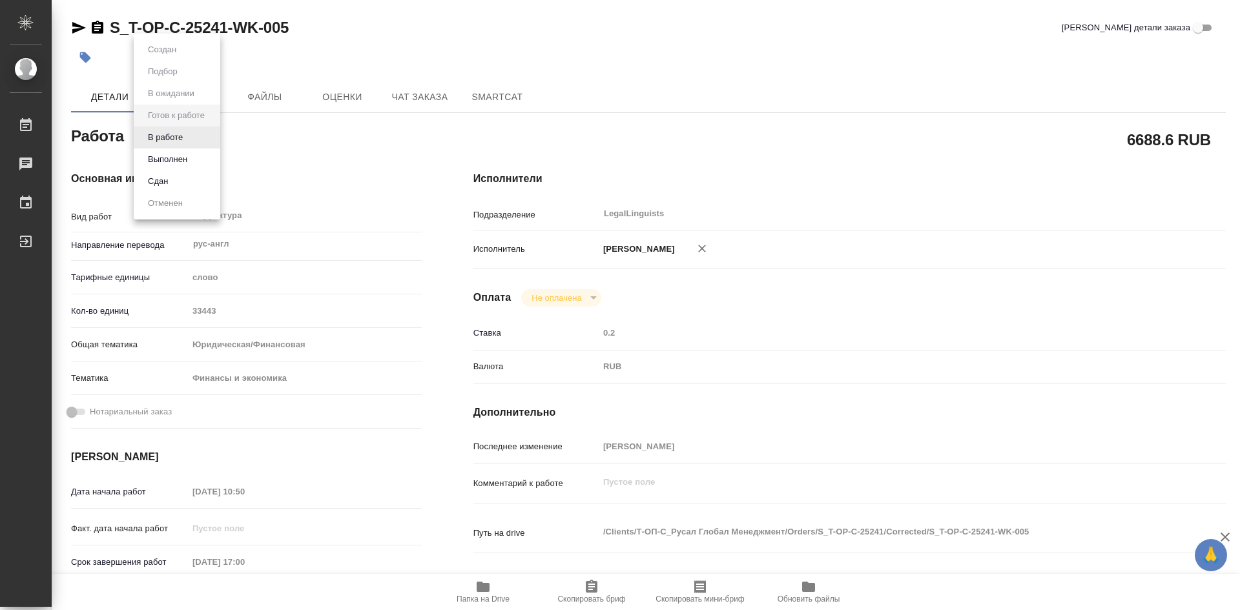
type textarea "x"
click at [177, 139] on button "В работе" at bounding box center [165, 137] width 43 height 14
type textarea "x"
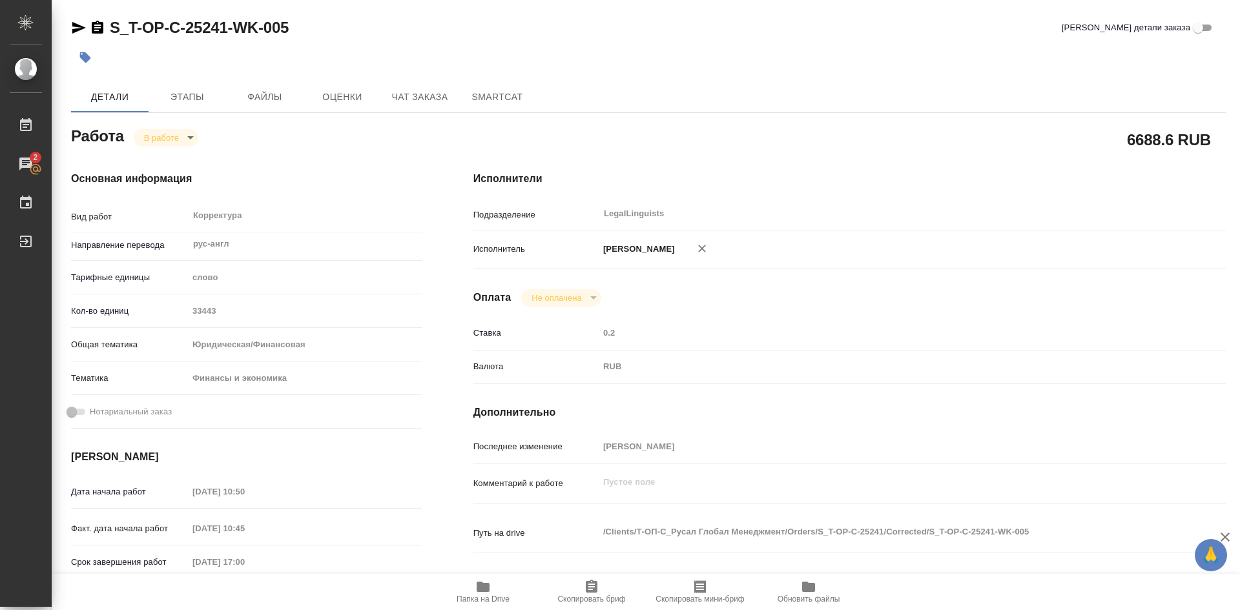
type textarea "x"
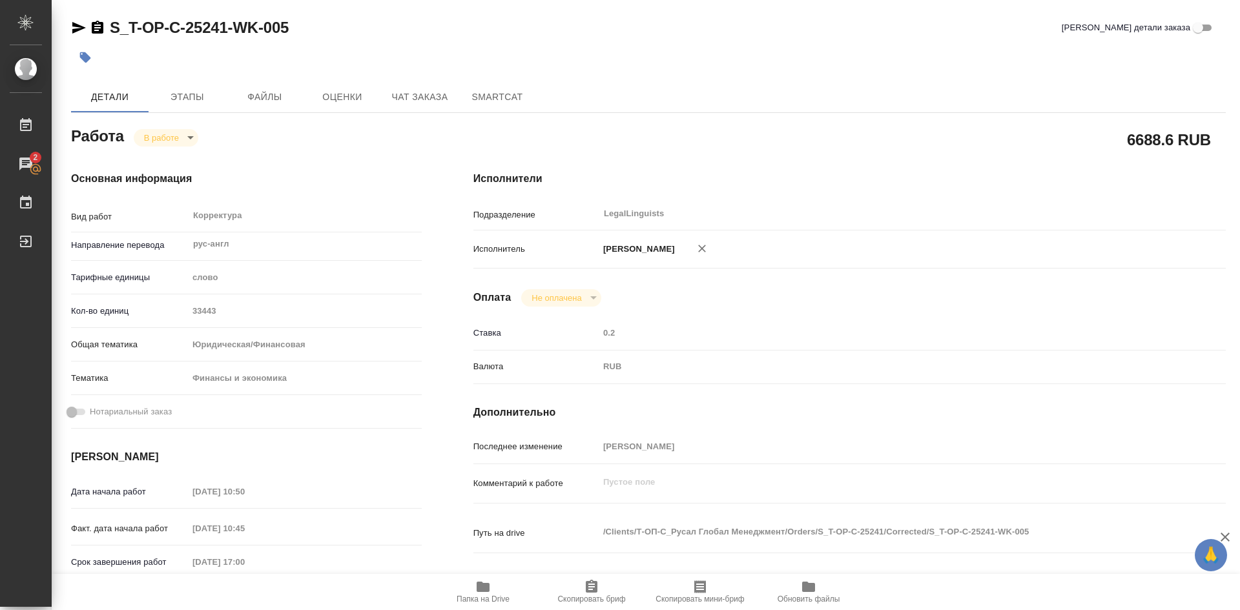
type textarea "x"
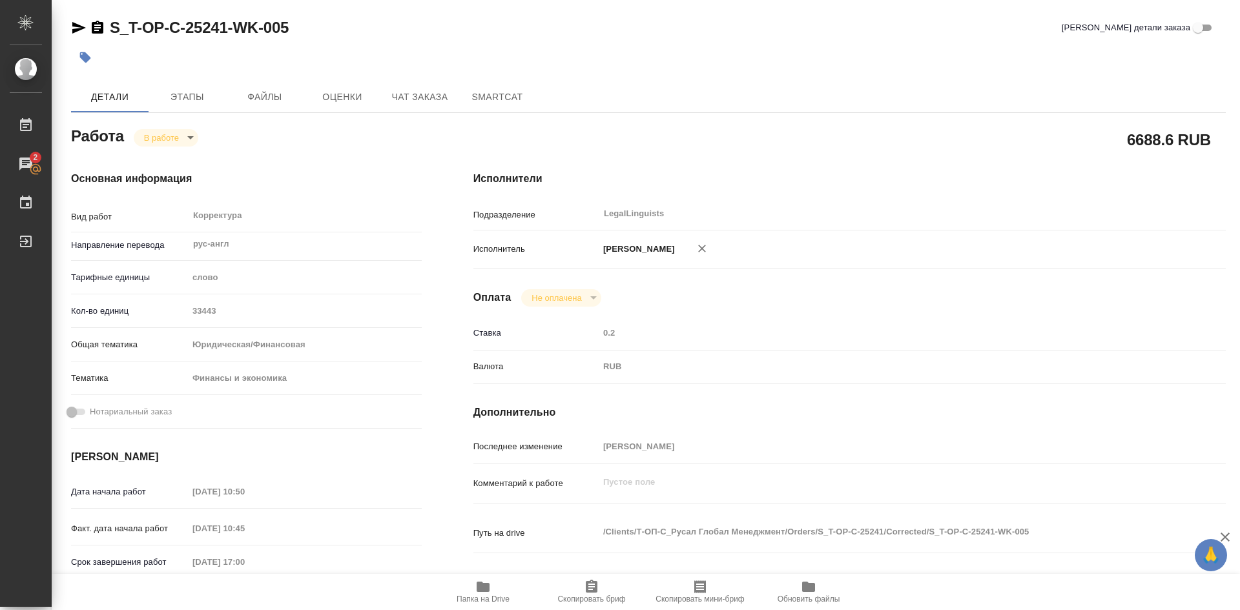
type textarea "x"
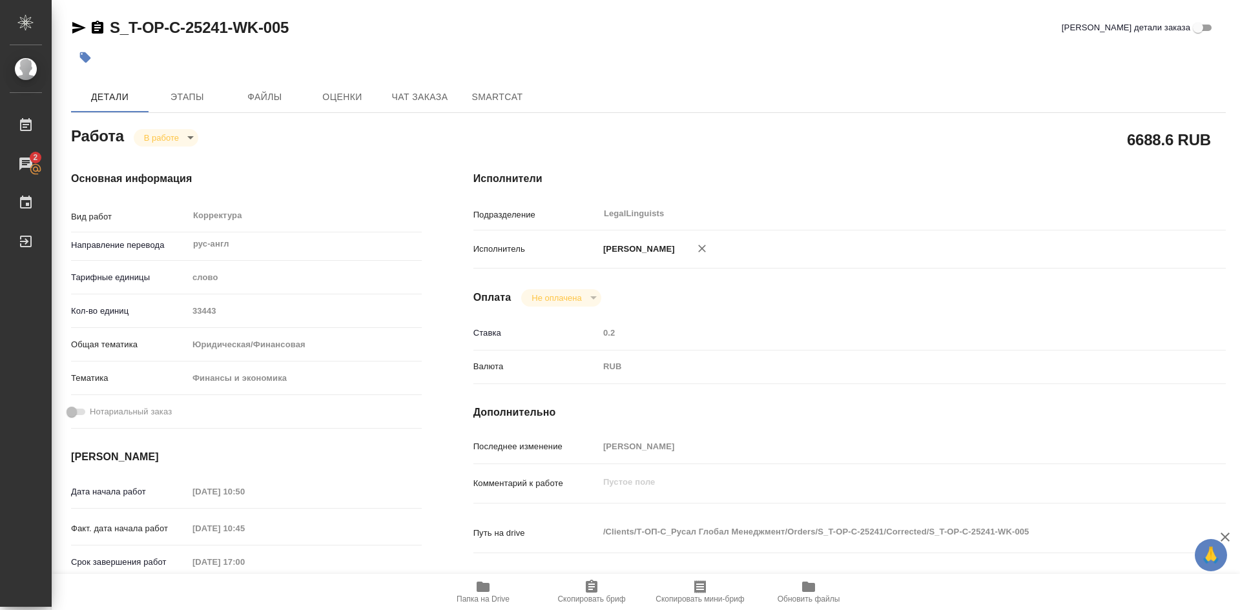
type textarea "x"
click at [595, 584] on icon "button" at bounding box center [592, 586] width 12 height 13
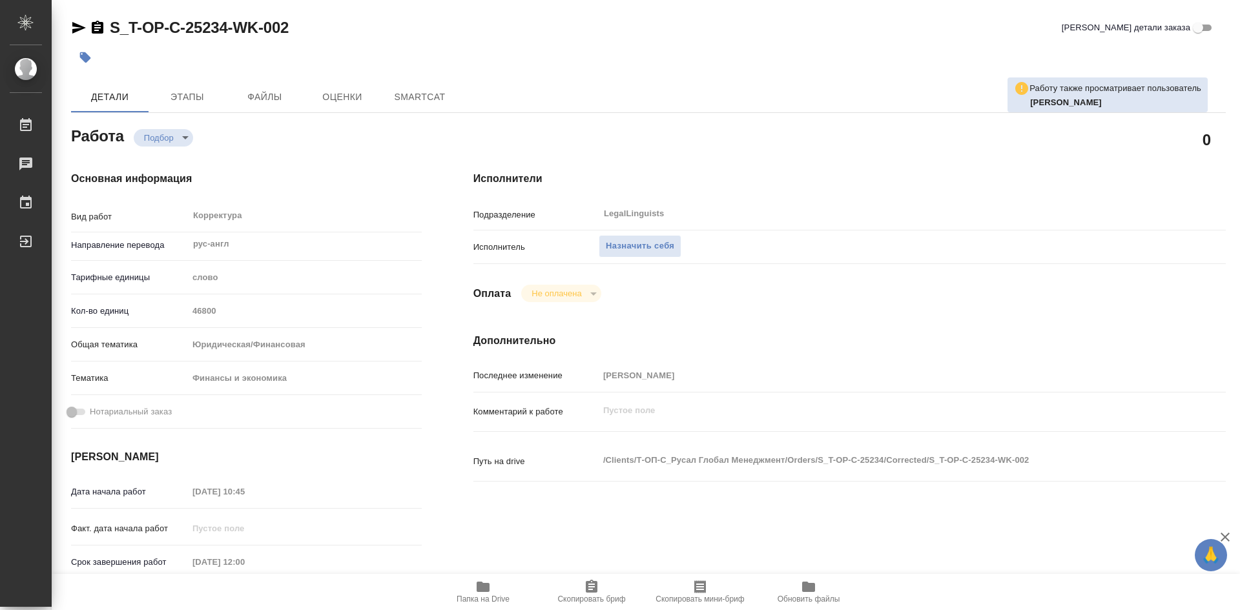
type textarea "x"
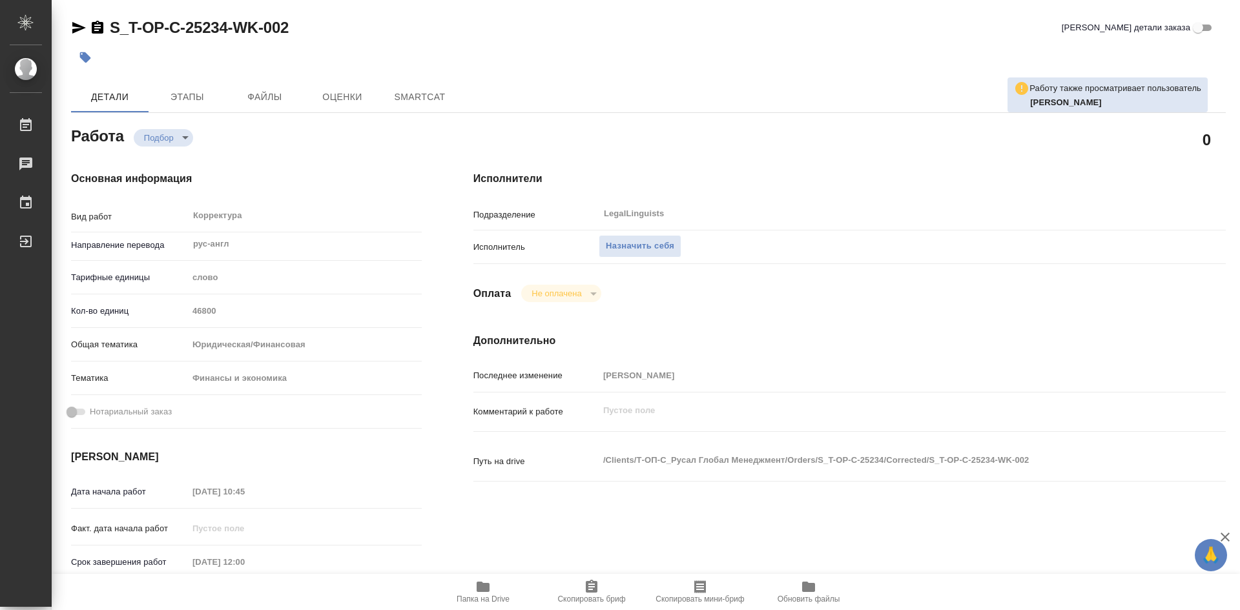
type textarea "x"
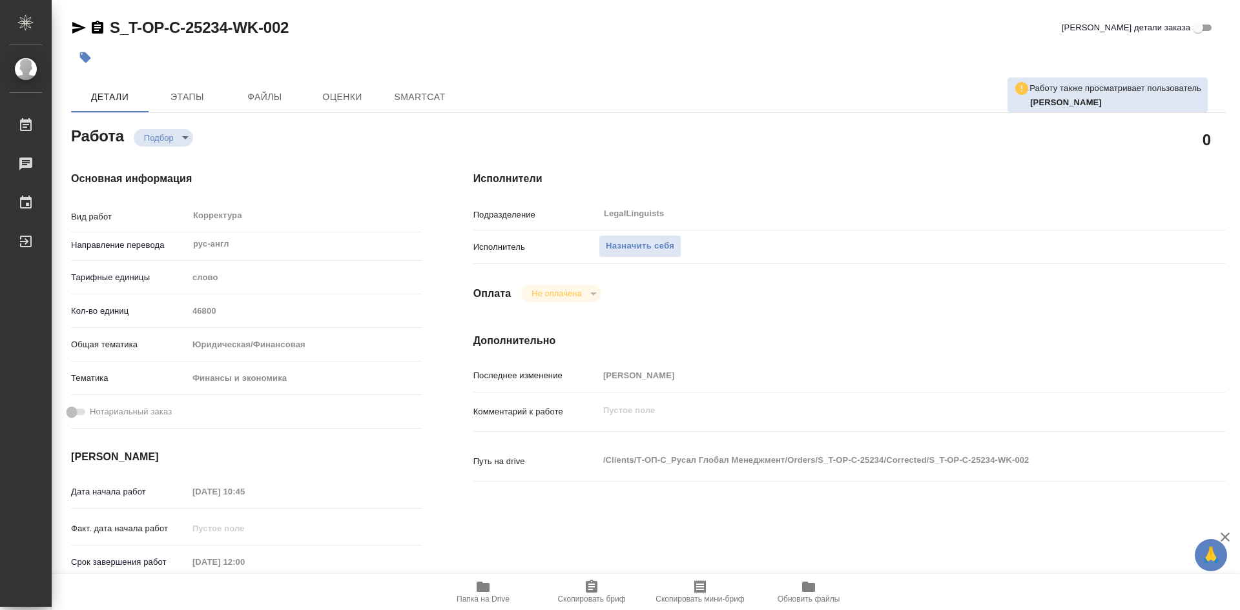
type textarea "x"
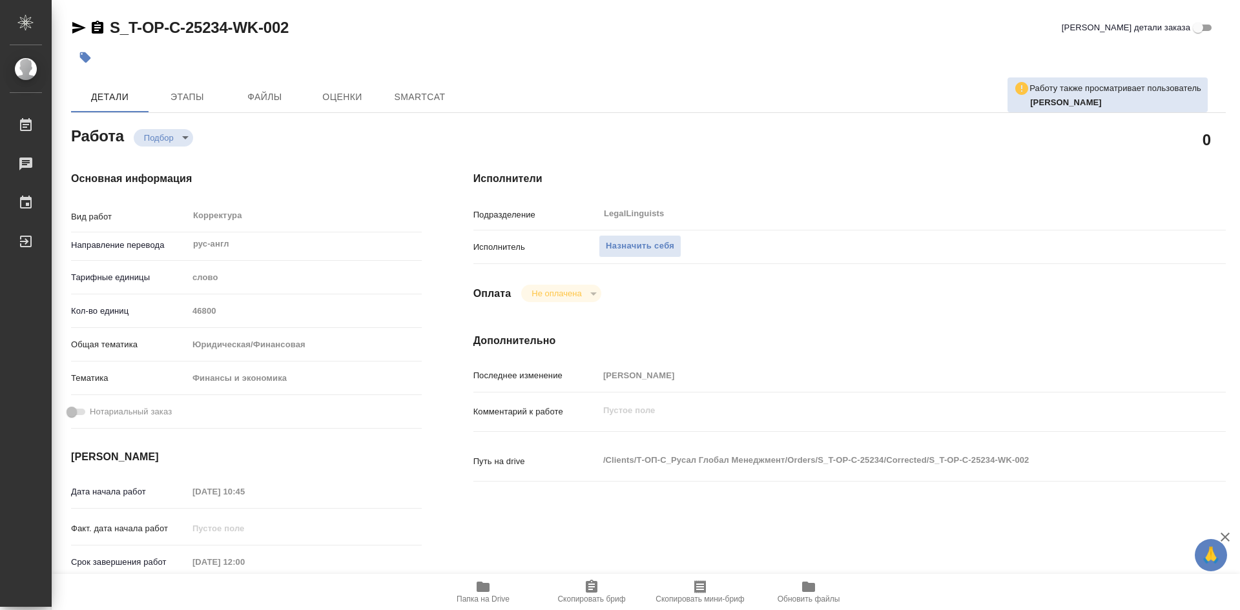
type textarea "x"
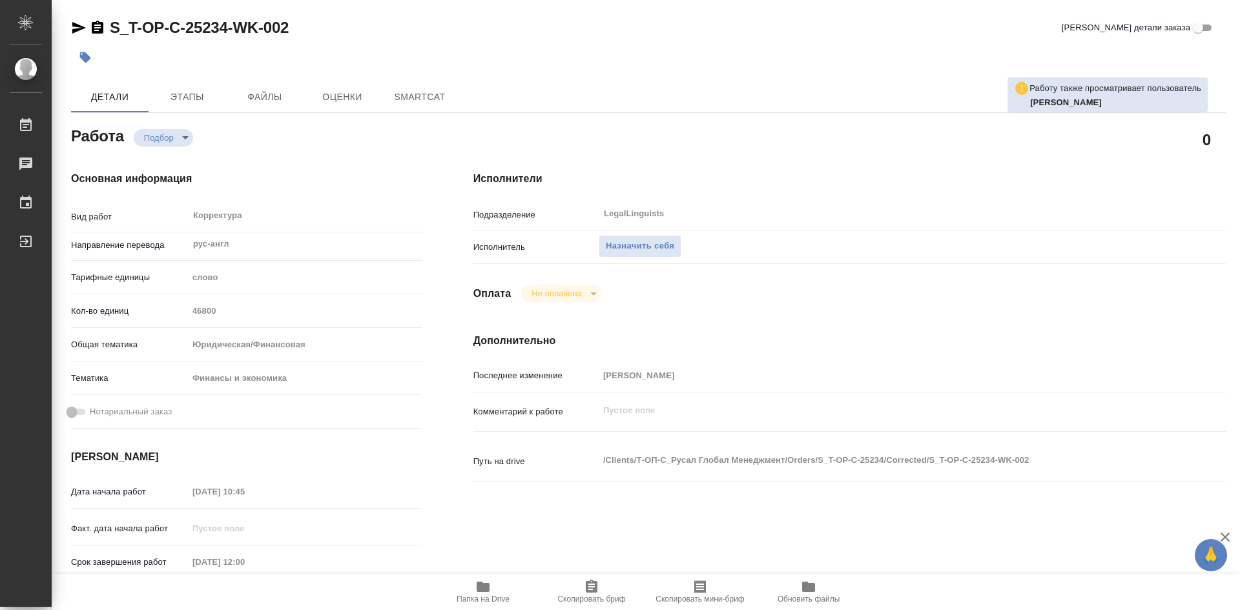
type textarea "x"
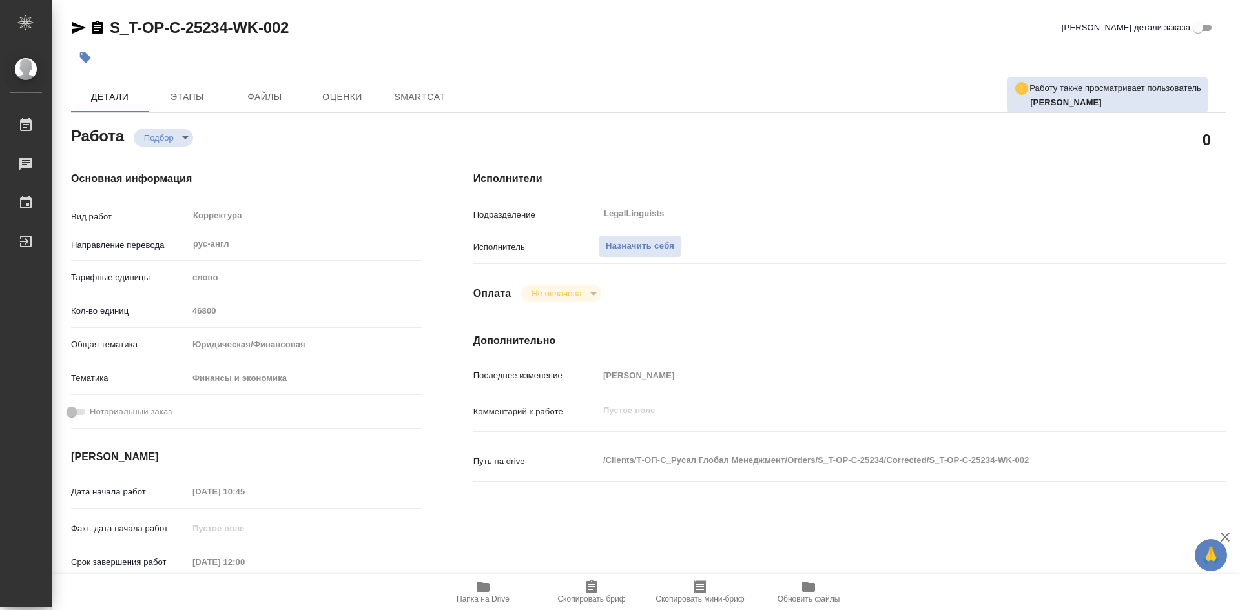
type textarea "x"
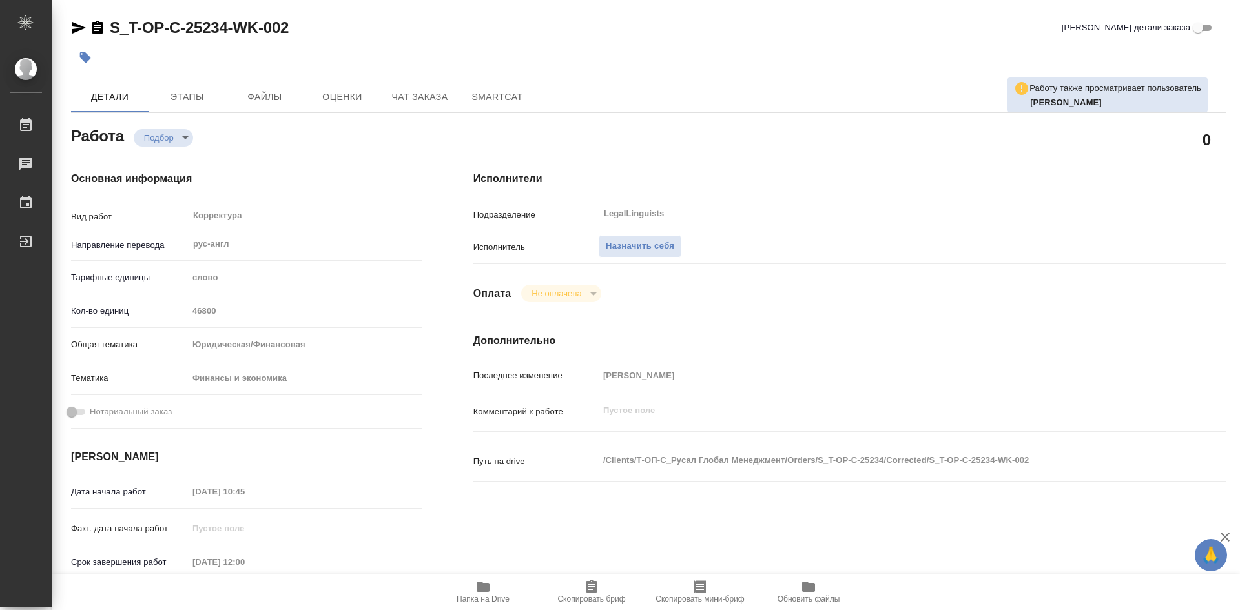
type textarea "x"
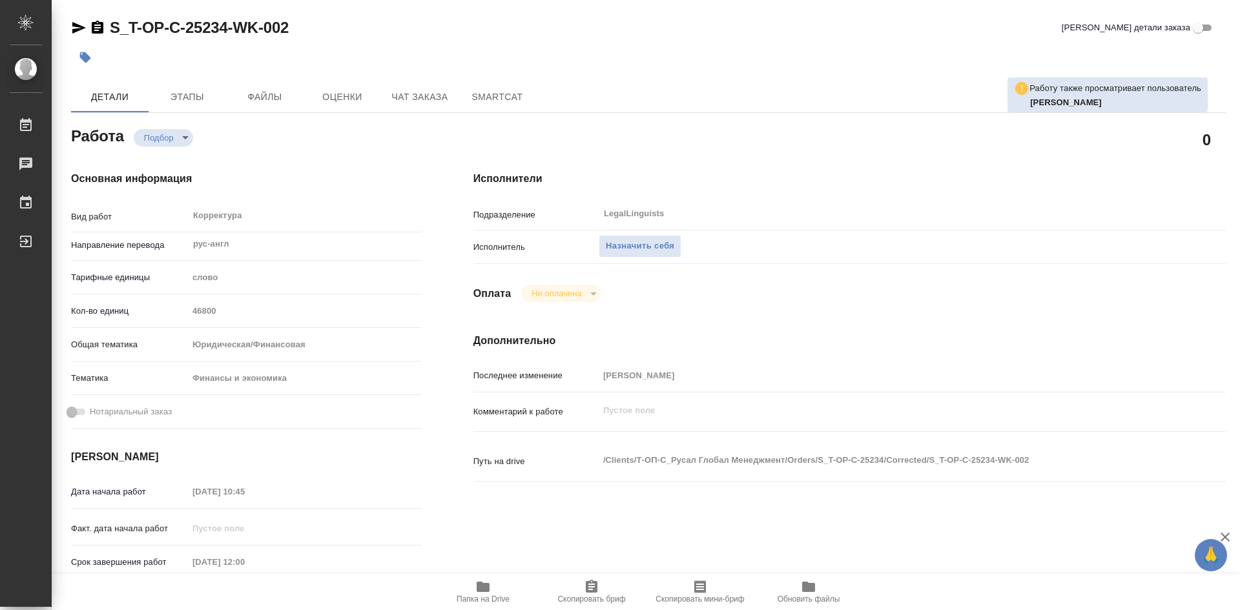
type textarea "x"
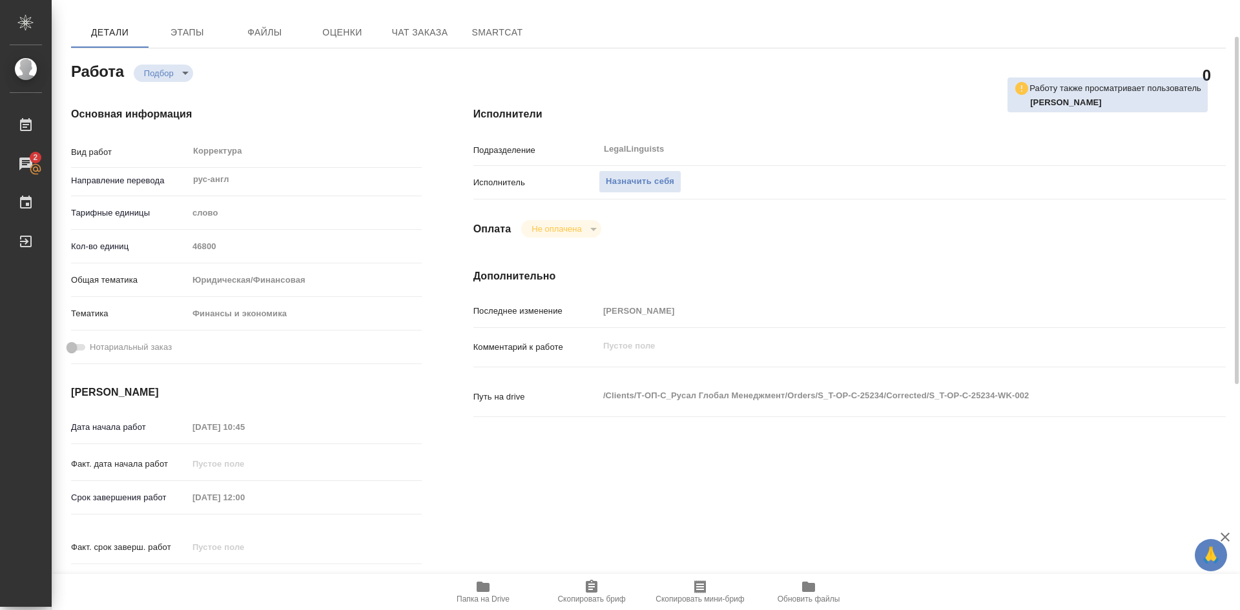
scroll to position [129, 0]
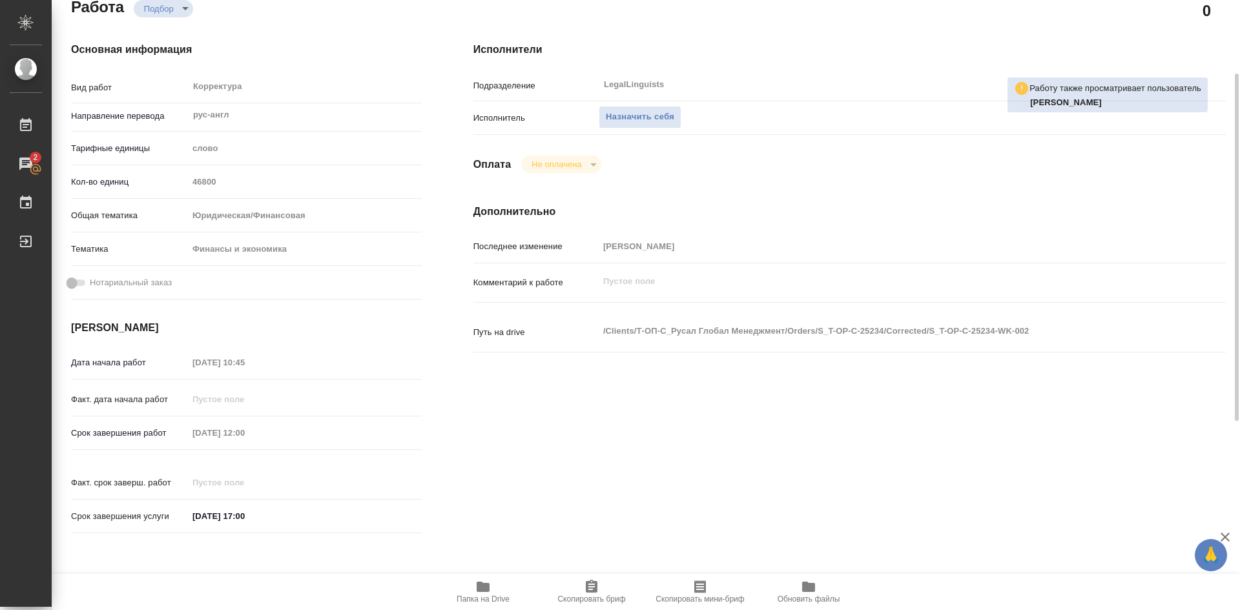
click at [485, 588] on icon "button" at bounding box center [482, 587] width 13 height 10
